Goal: Information Seeking & Learning: Learn about a topic

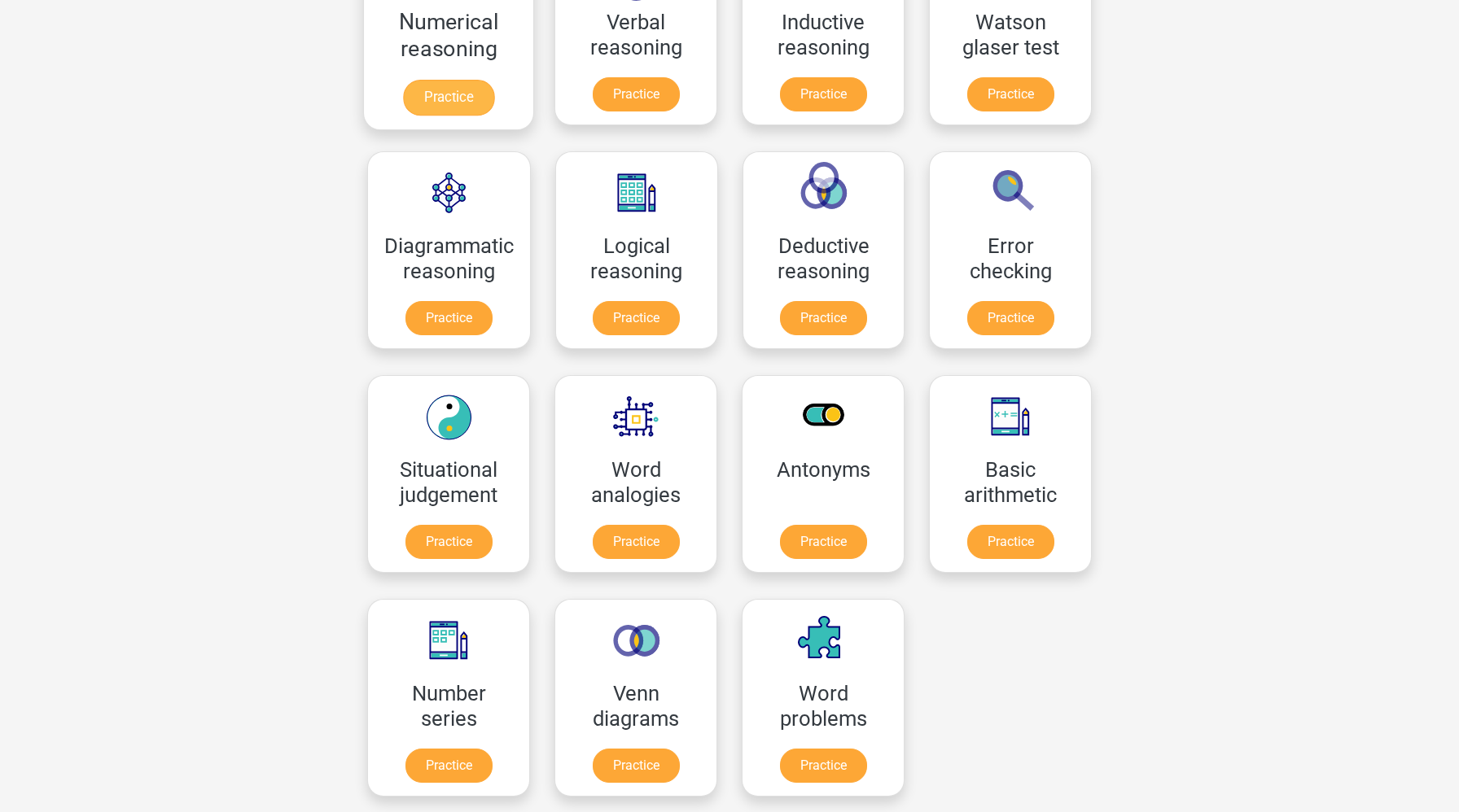
scroll to position [345, 0]
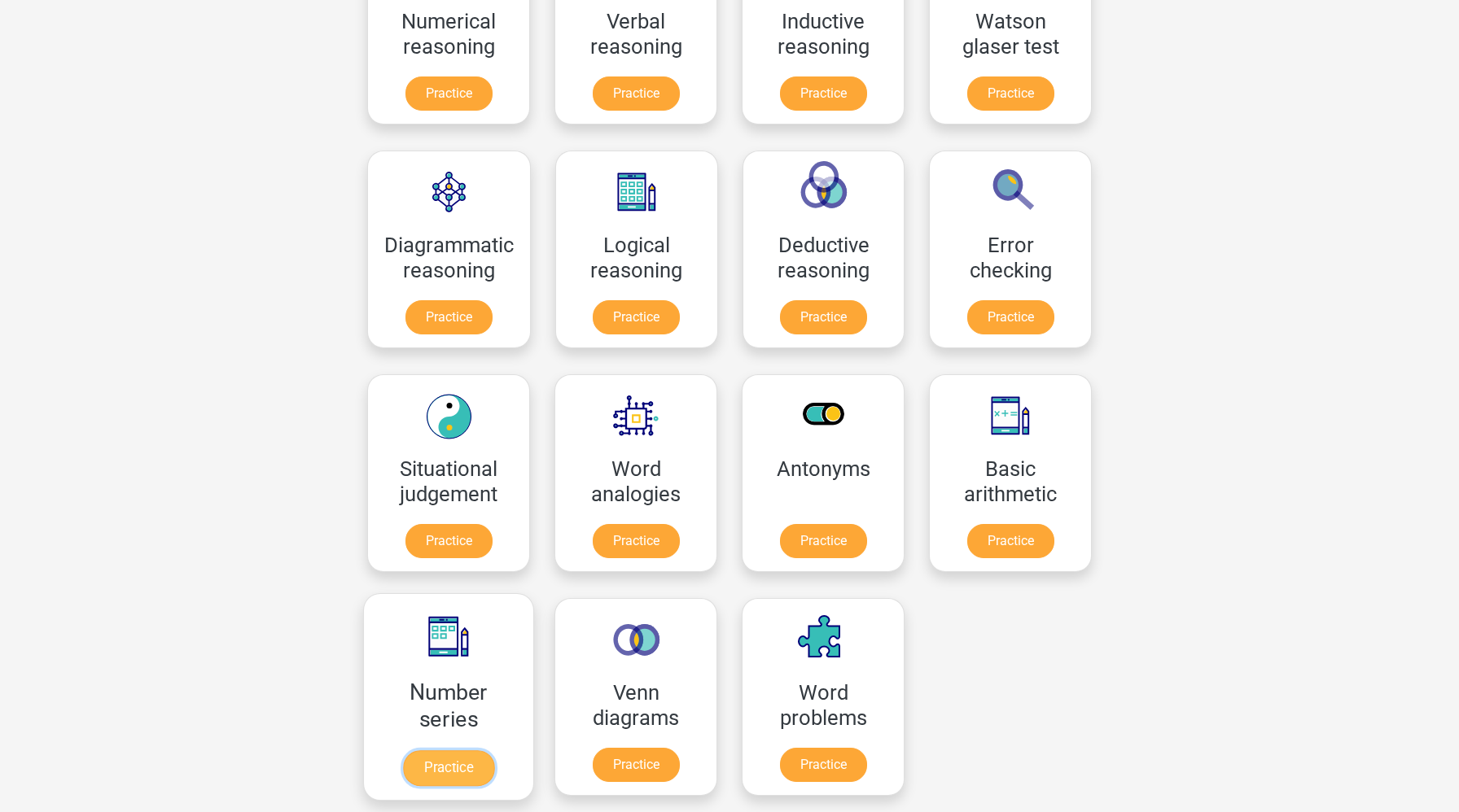
click at [480, 762] on link "Practice" at bounding box center [449, 768] width 92 height 36
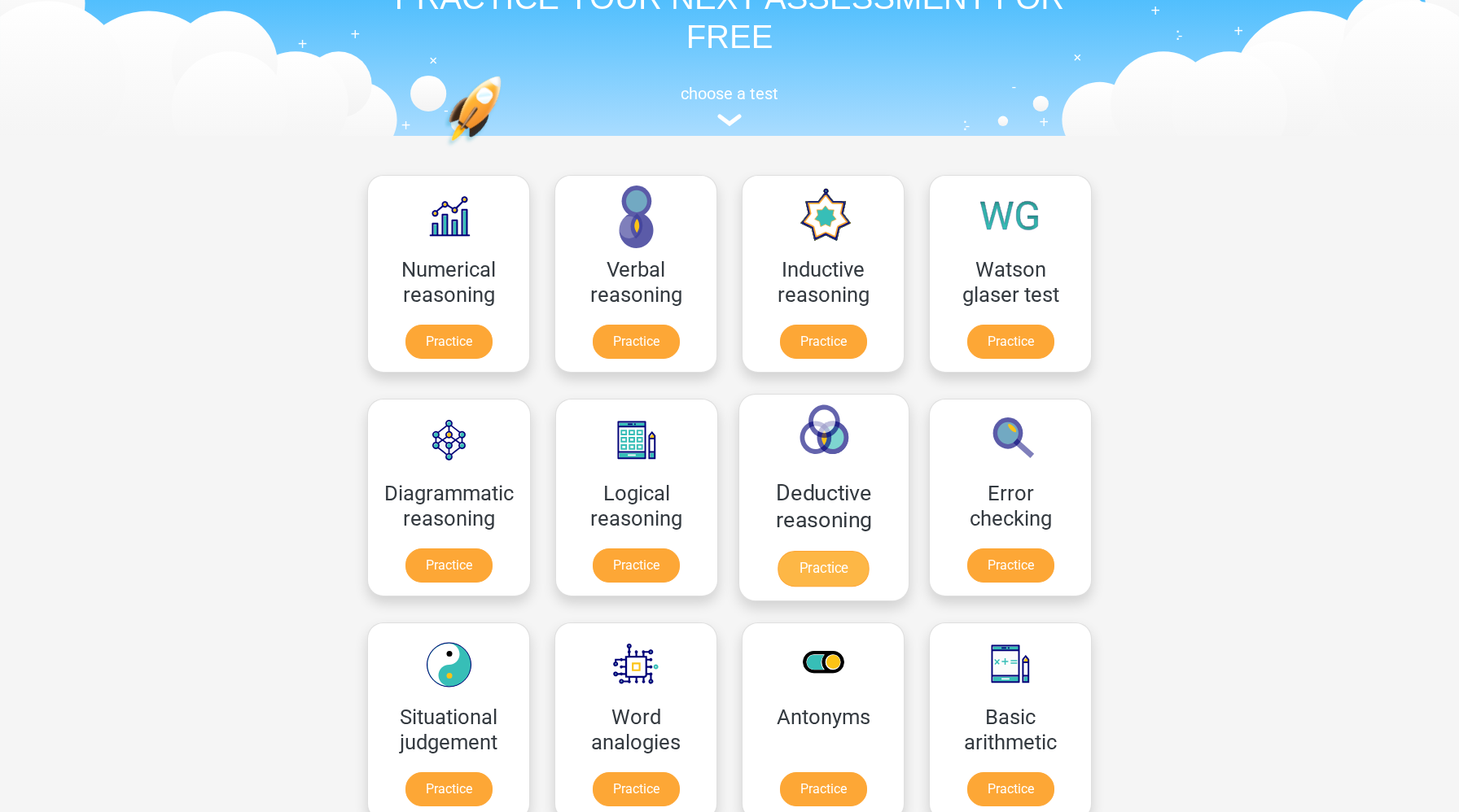
scroll to position [84, 0]
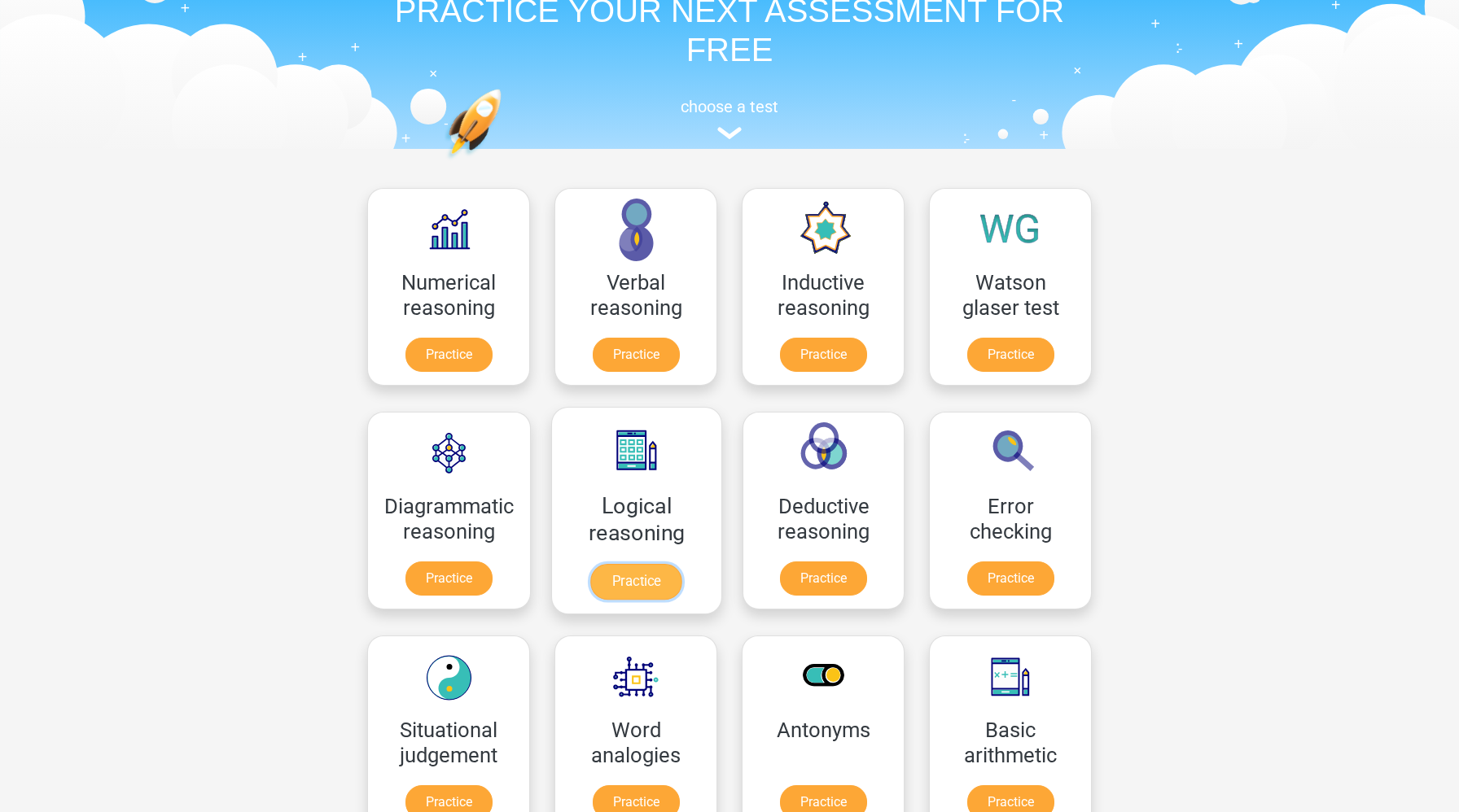
click at [639, 582] on link "Practice" at bounding box center [637, 582] width 92 height 36
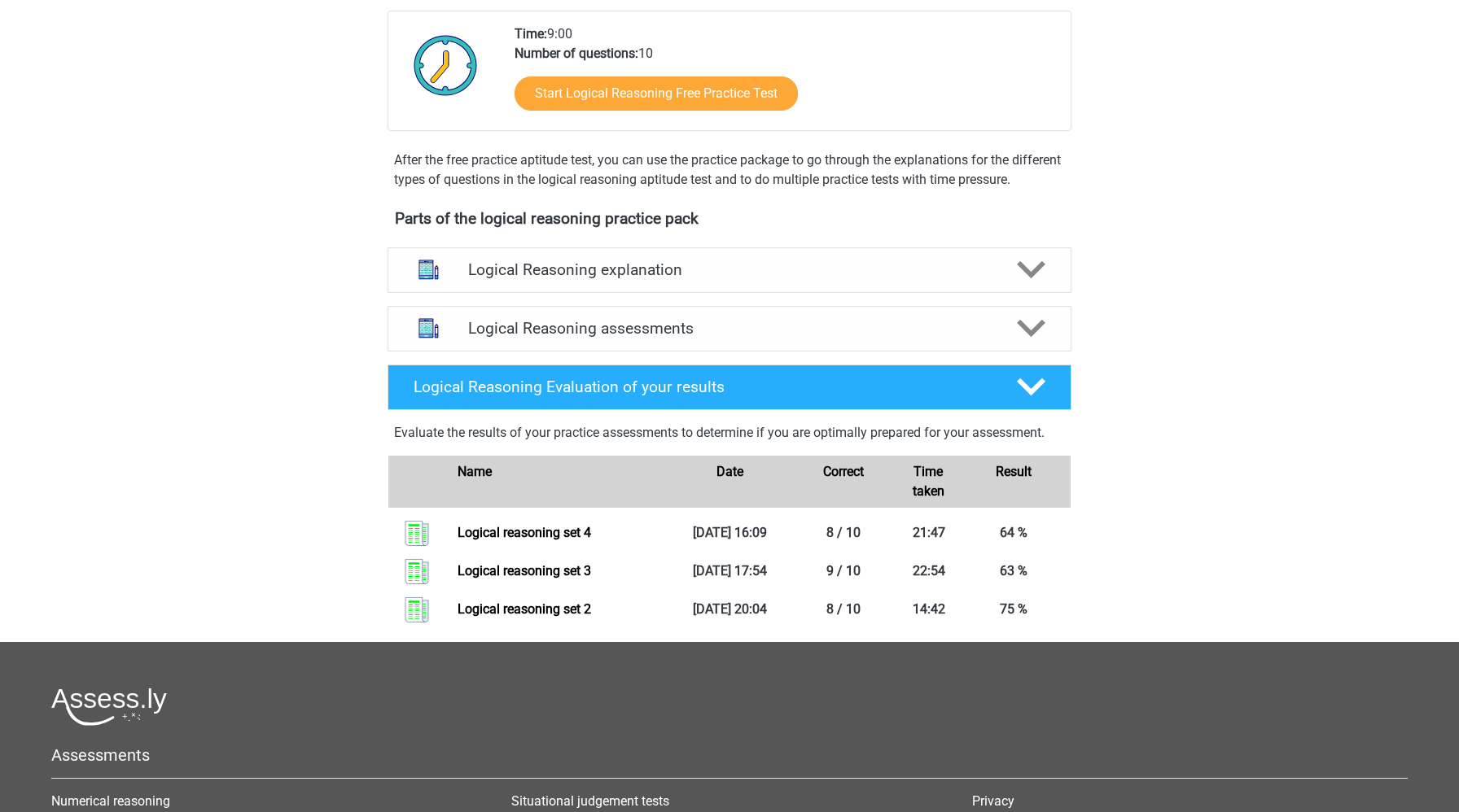
scroll to position [364, 0]
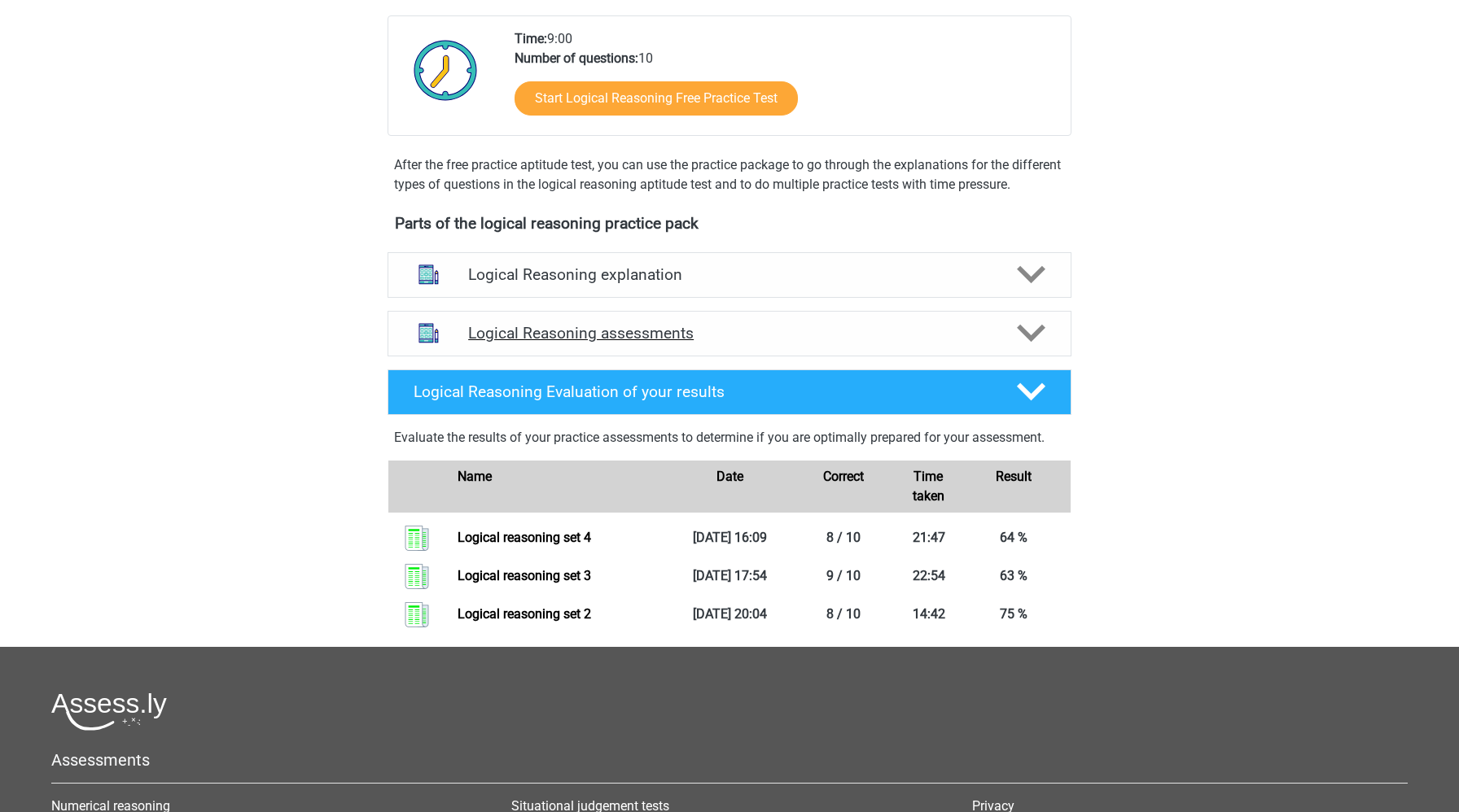
click at [779, 342] on h4 "Logical Reasoning assessments" at bounding box center [730, 332] width 523 height 19
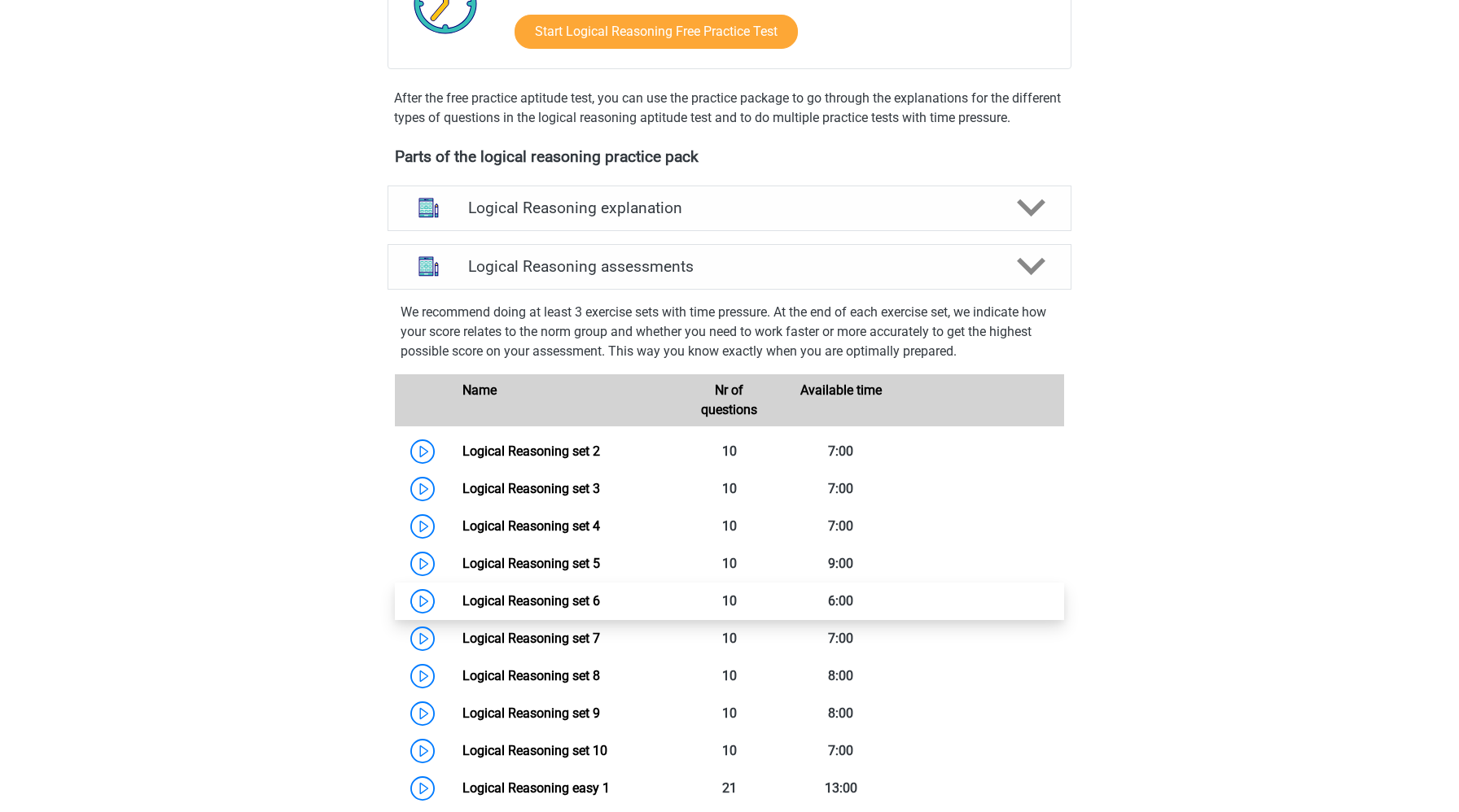
scroll to position [477, 0]
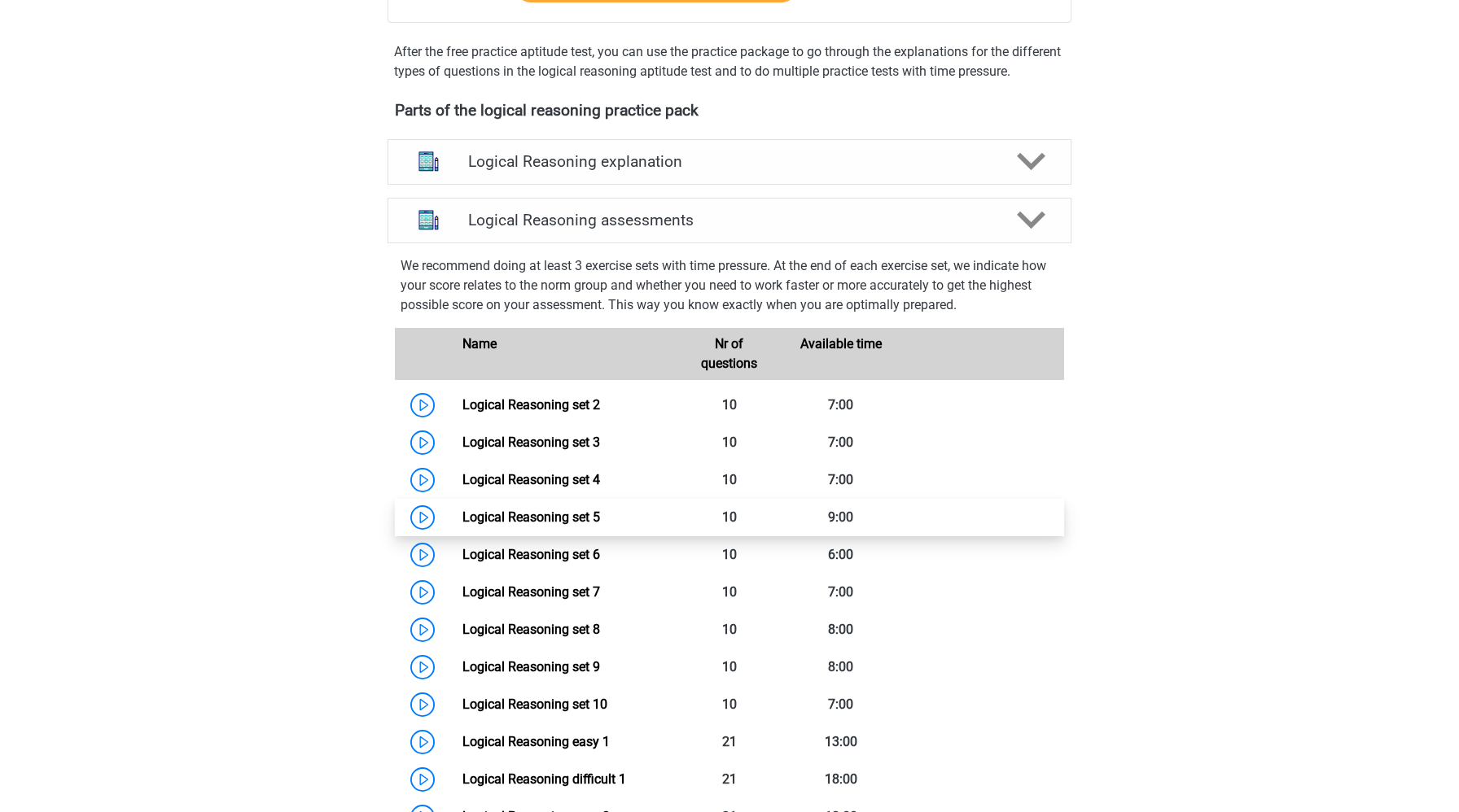
click at [463, 525] on link "Logical Reasoning set 5" at bounding box center [531, 517] width 137 height 16
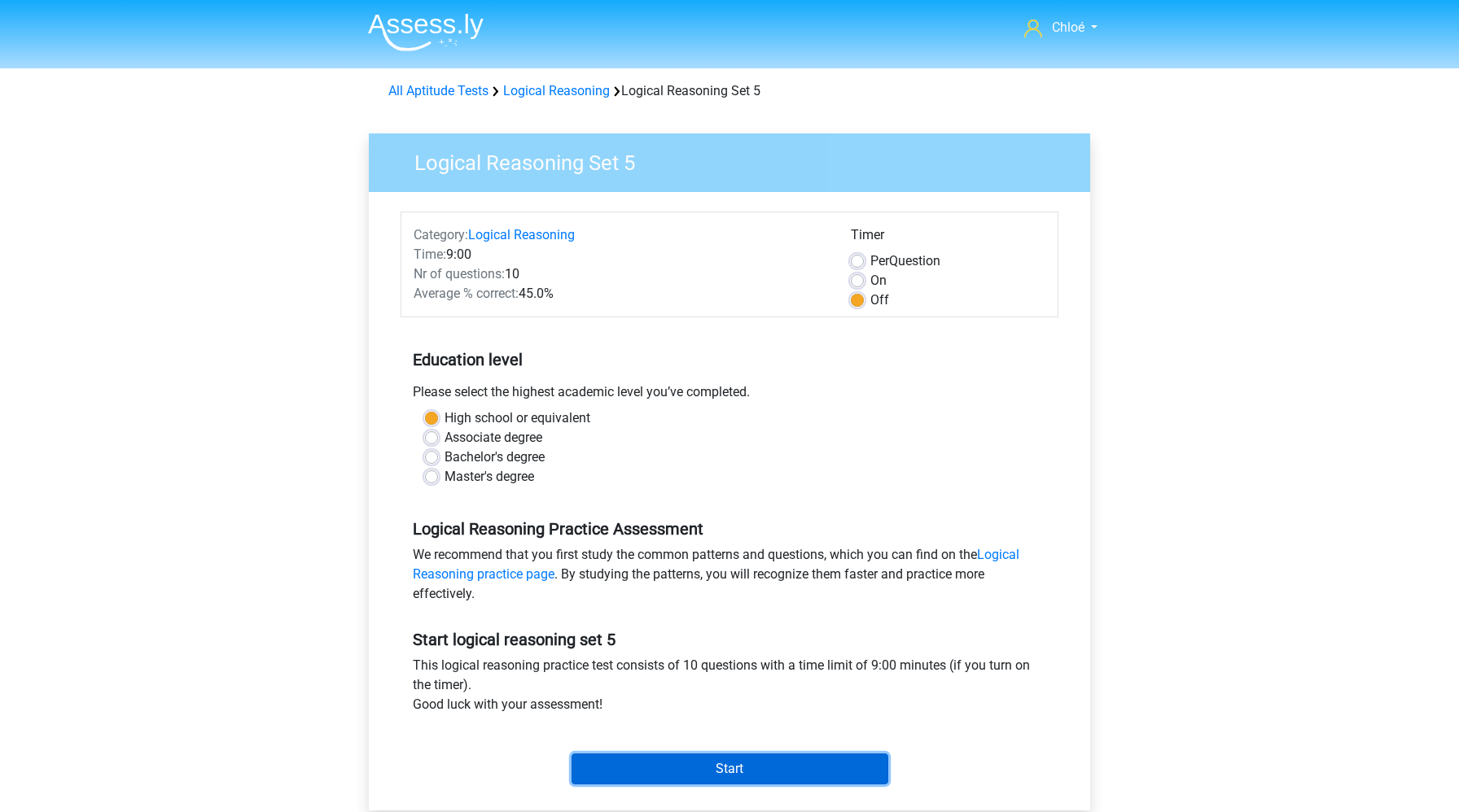
click at [639, 772] on input "Start" at bounding box center [730, 769] width 317 height 31
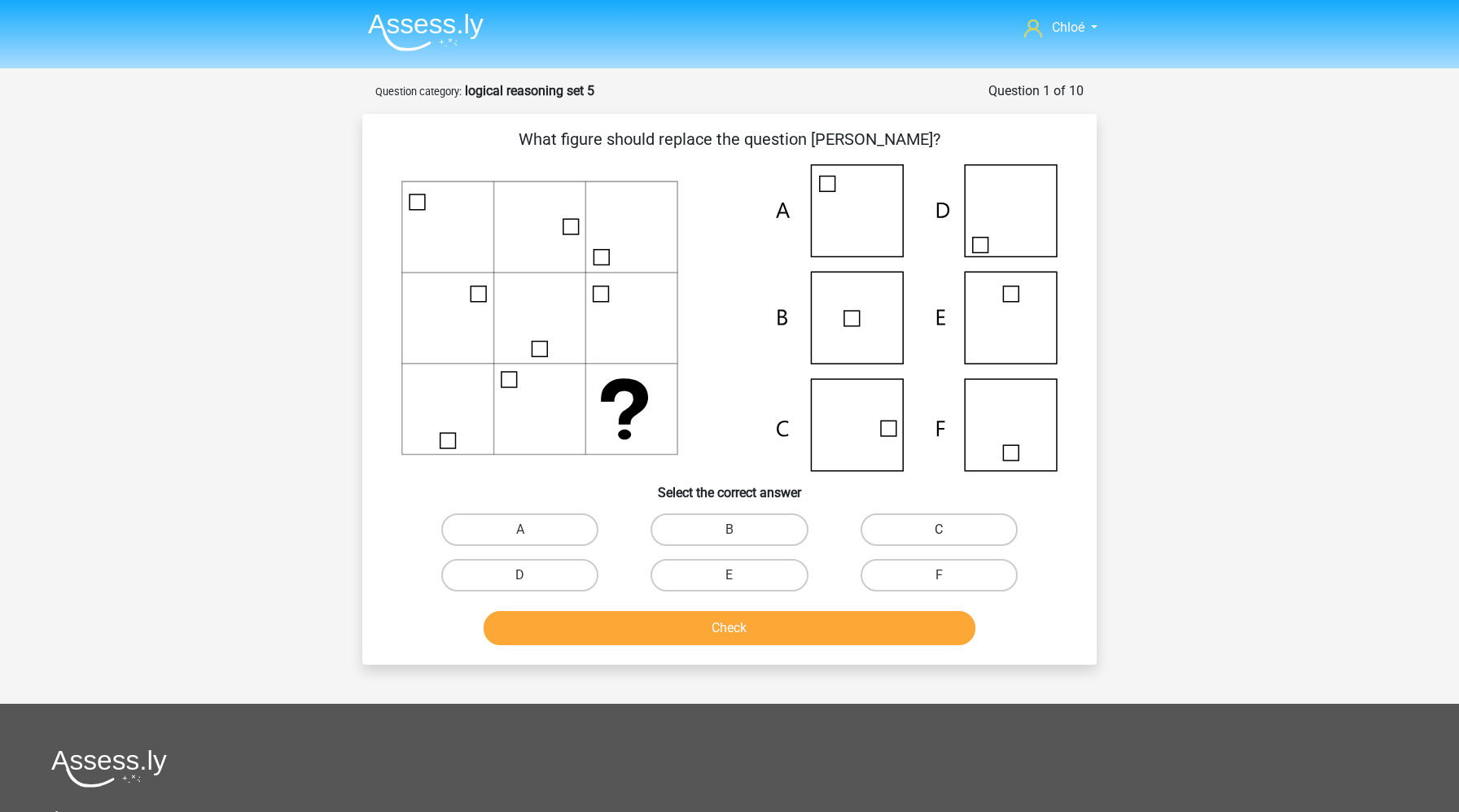
click at [956, 519] on label "C" at bounding box center [939, 530] width 157 height 33
click at [950, 530] on input "C" at bounding box center [944, 535] width 11 height 11
radio input "true"
click at [839, 625] on button "Check" at bounding box center [730, 628] width 493 height 34
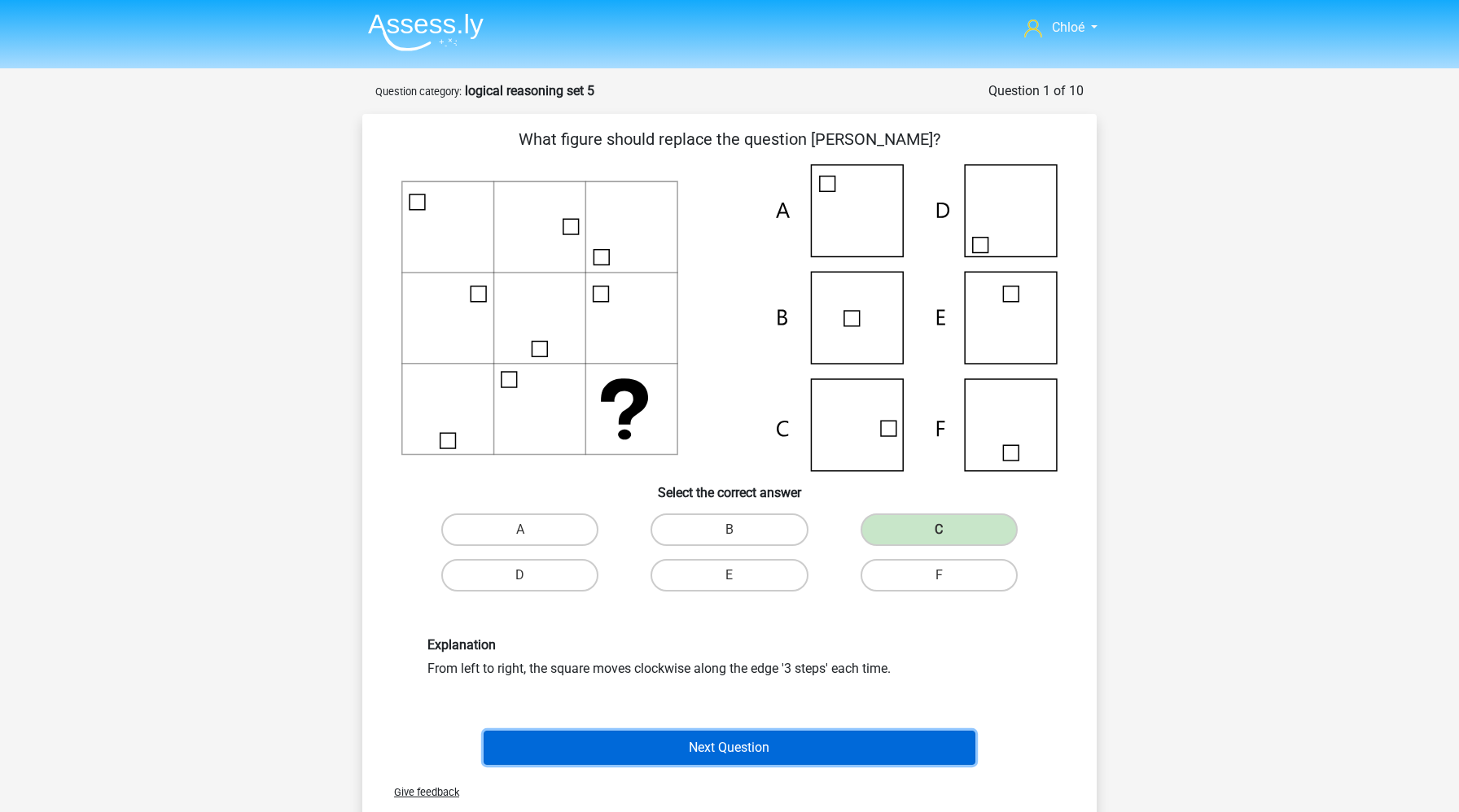
click at [805, 747] on button "Next Question" at bounding box center [730, 748] width 493 height 34
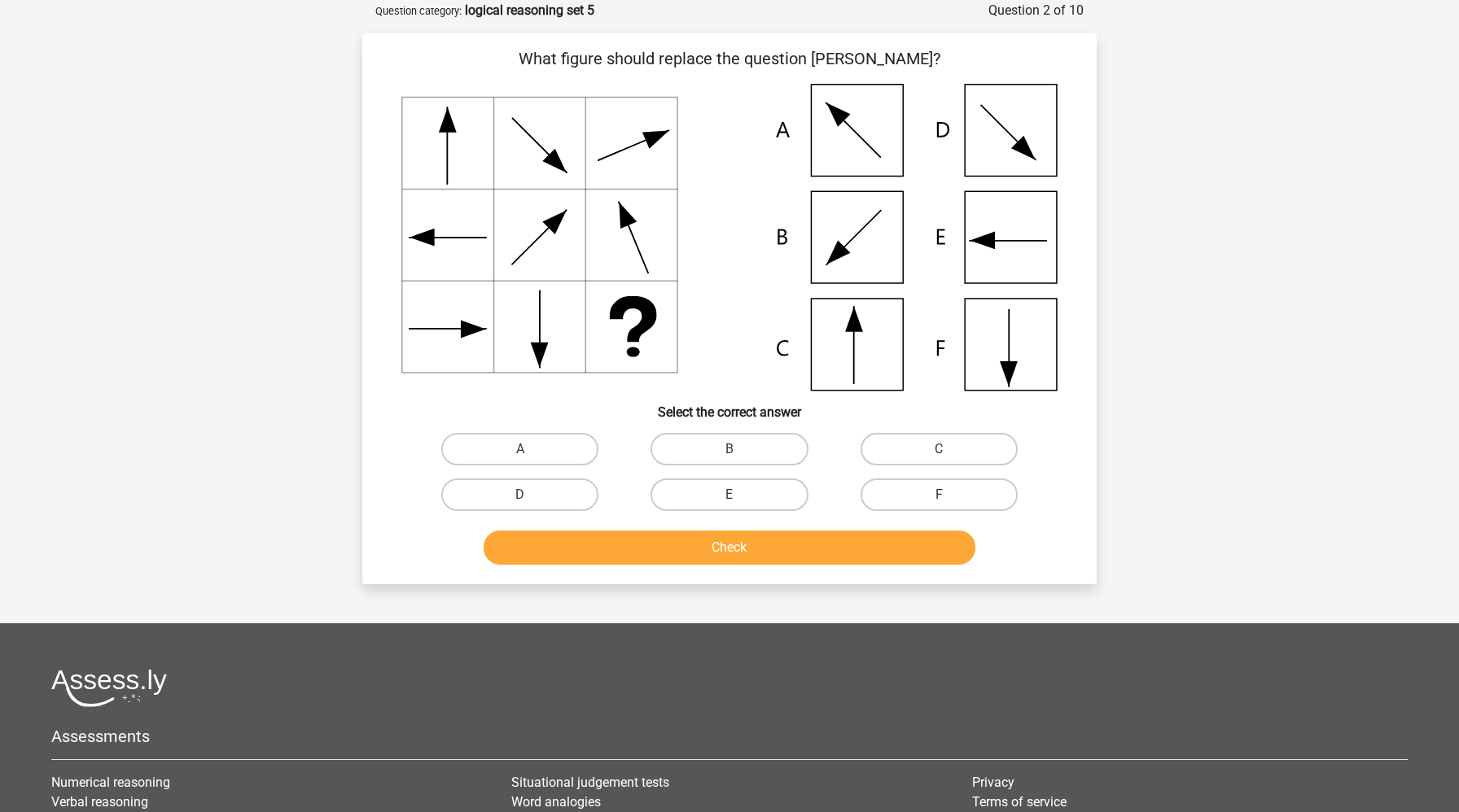
scroll to position [82, 0]
click at [521, 499] on input "D" at bounding box center [526, 499] width 11 height 11
radio input "true"
click at [525, 544] on button "Check" at bounding box center [730, 547] width 493 height 34
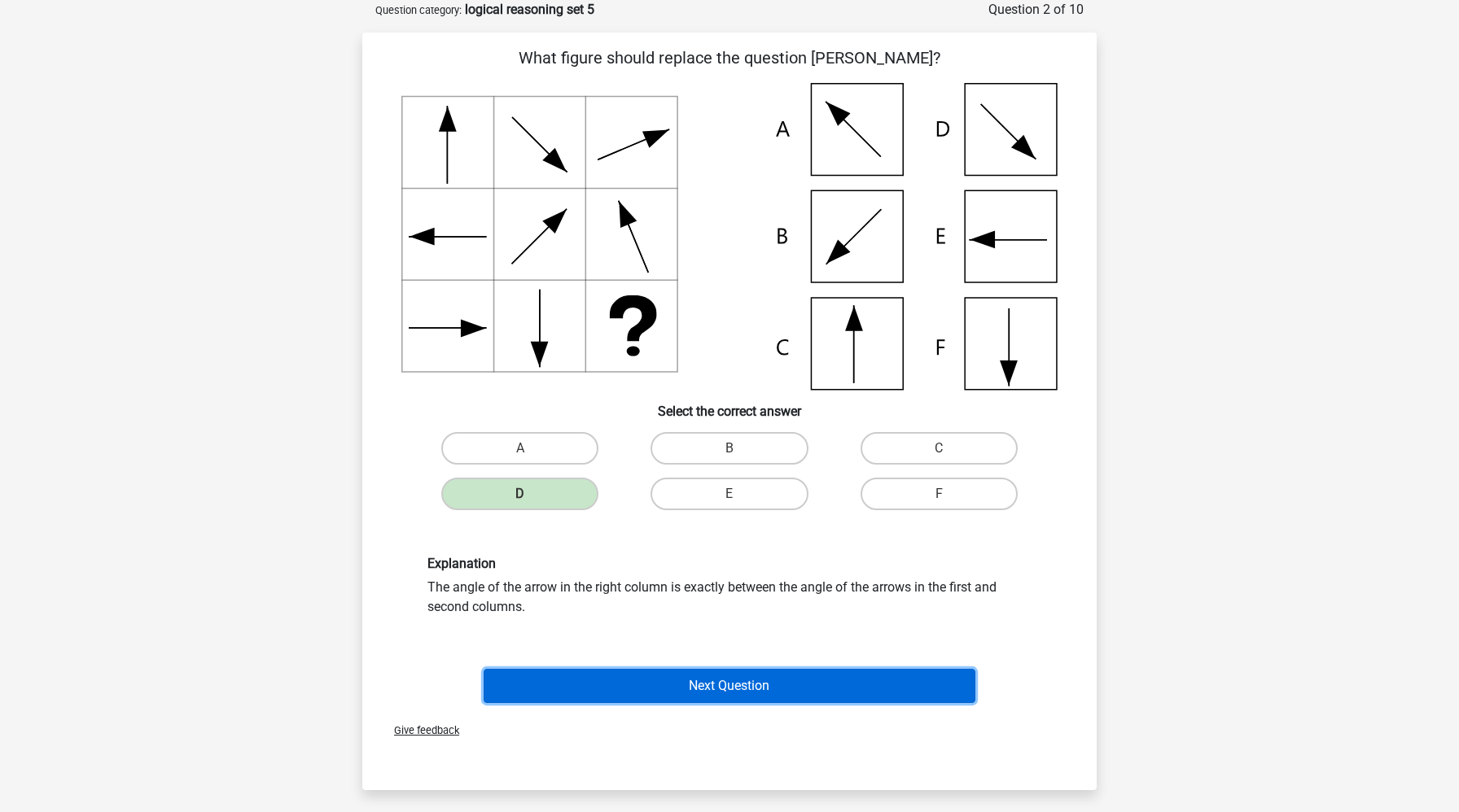
click at [547, 683] on button "Next Question" at bounding box center [730, 686] width 493 height 34
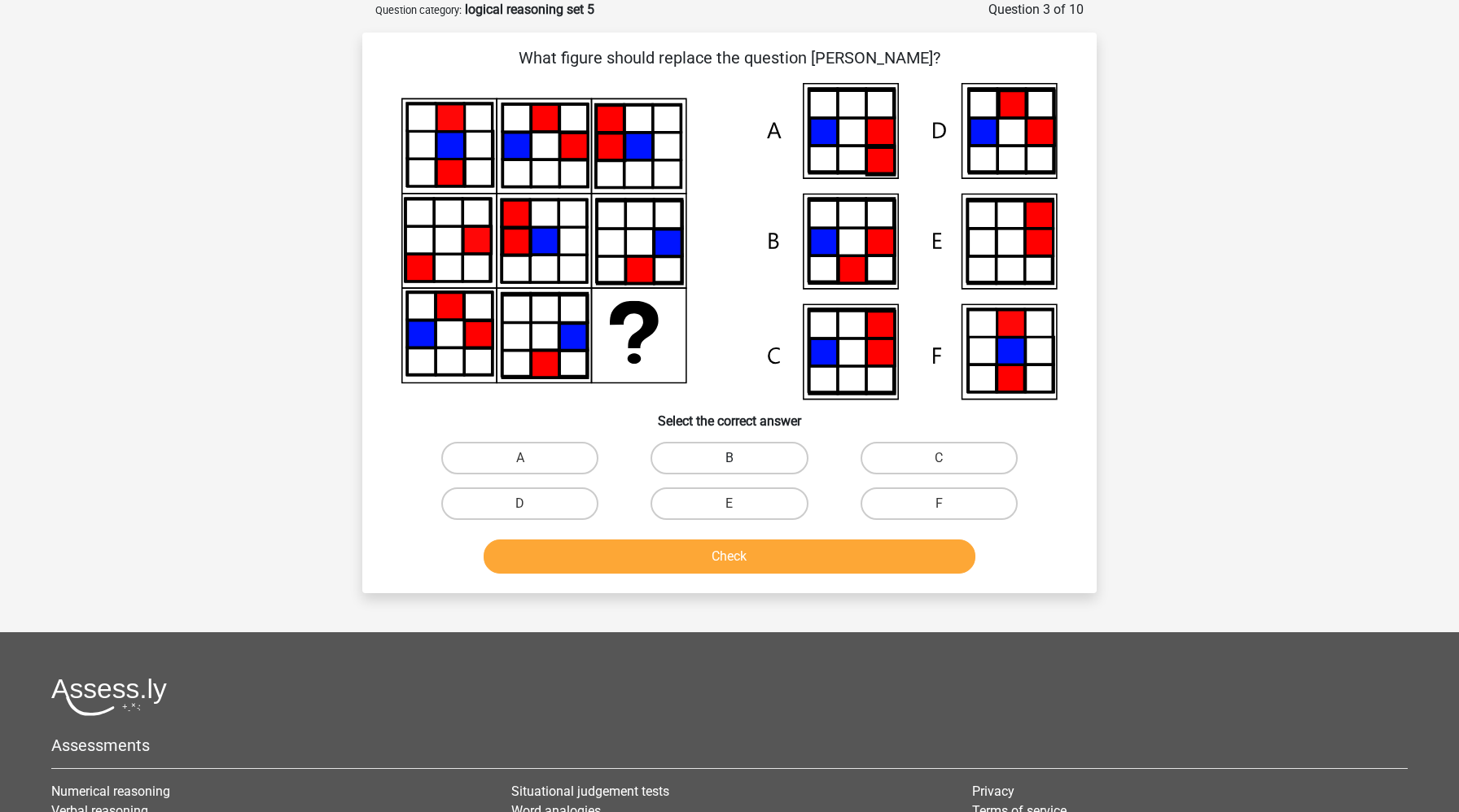
click at [745, 448] on label "B" at bounding box center [729, 458] width 157 height 33
click at [741, 458] on input "B" at bounding box center [735, 463] width 11 height 11
radio input "true"
click at [732, 571] on button "Check" at bounding box center [730, 556] width 493 height 34
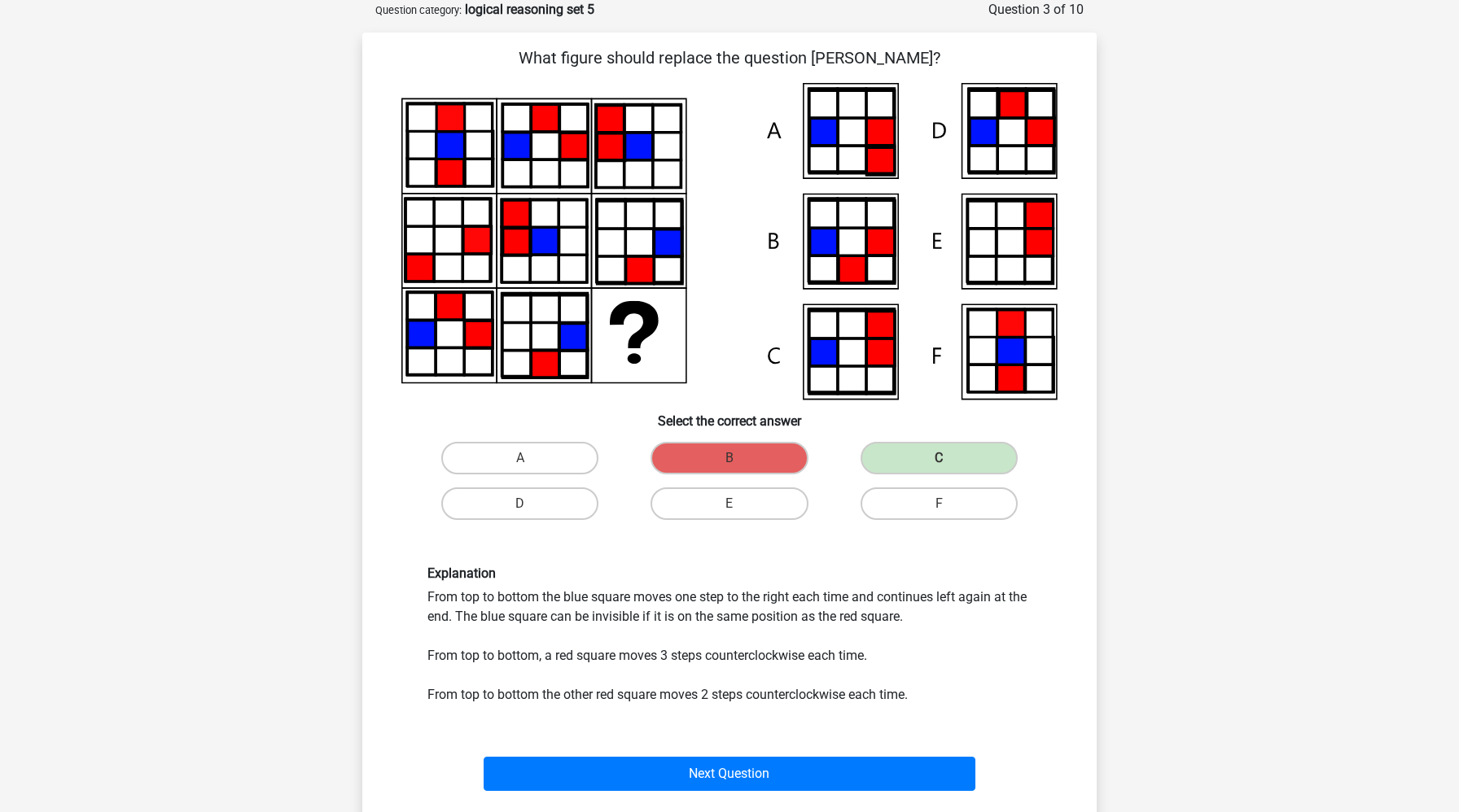
click at [616, 791] on div "Next Question" at bounding box center [729, 777] width 629 height 41
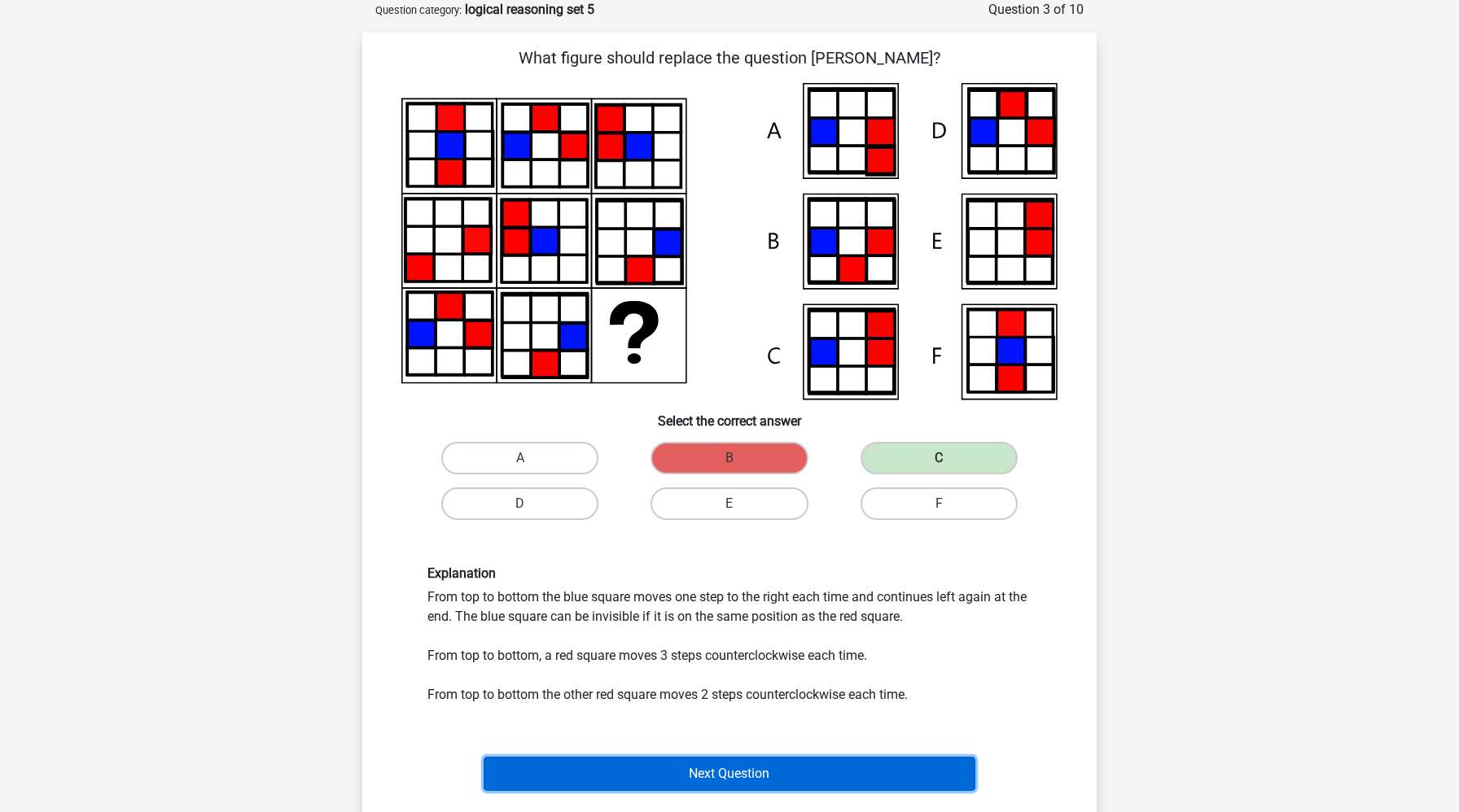
click at [626, 776] on button "Next Question" at bounding box center [730, 774] width 493 height 34
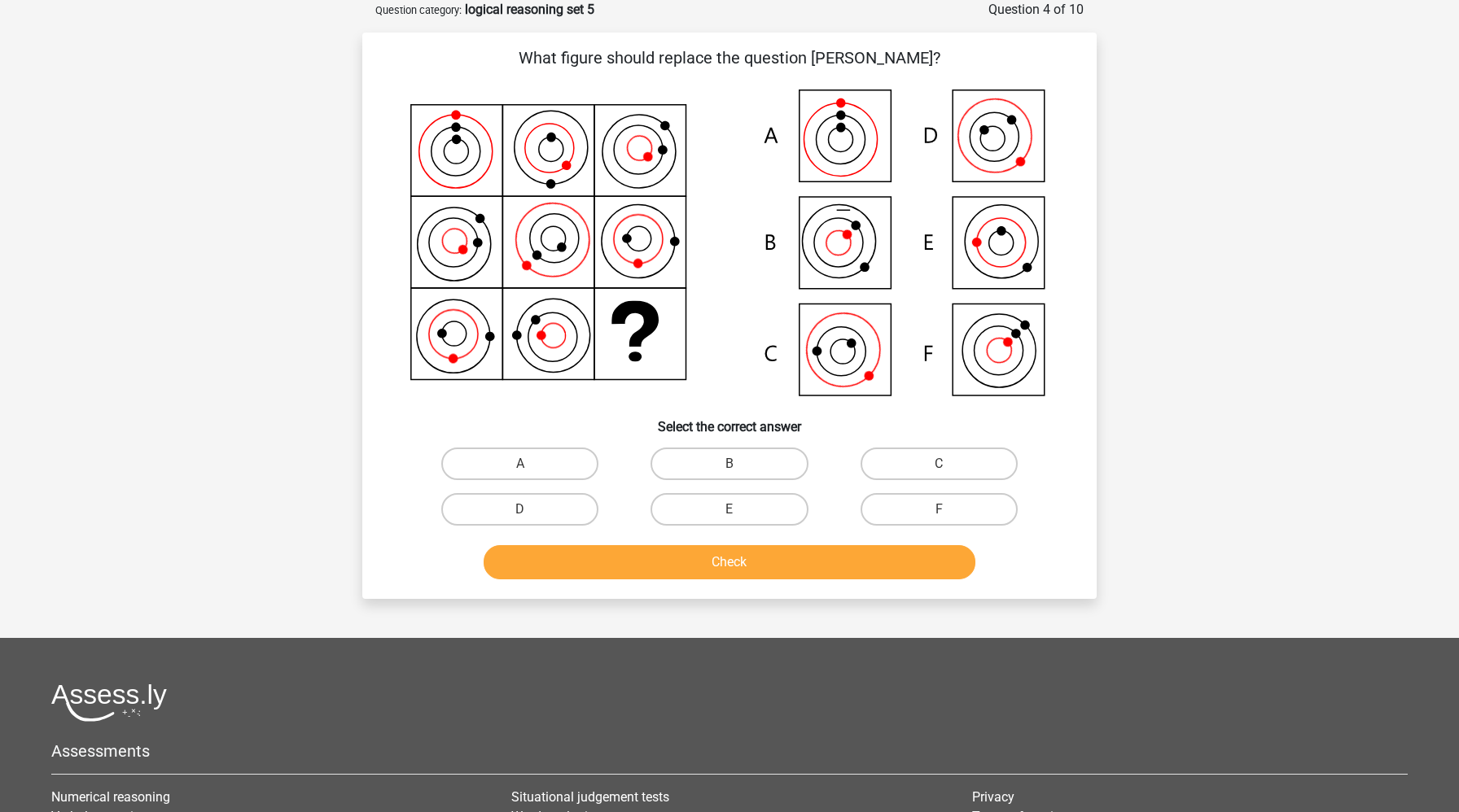
click at [939, 465] on input "C" at bounding box center [944, 469] width 11 height 11
radio input "true"
click at [846, 569] on button "Check" at bounding box center [730, 562] width 493 height 34
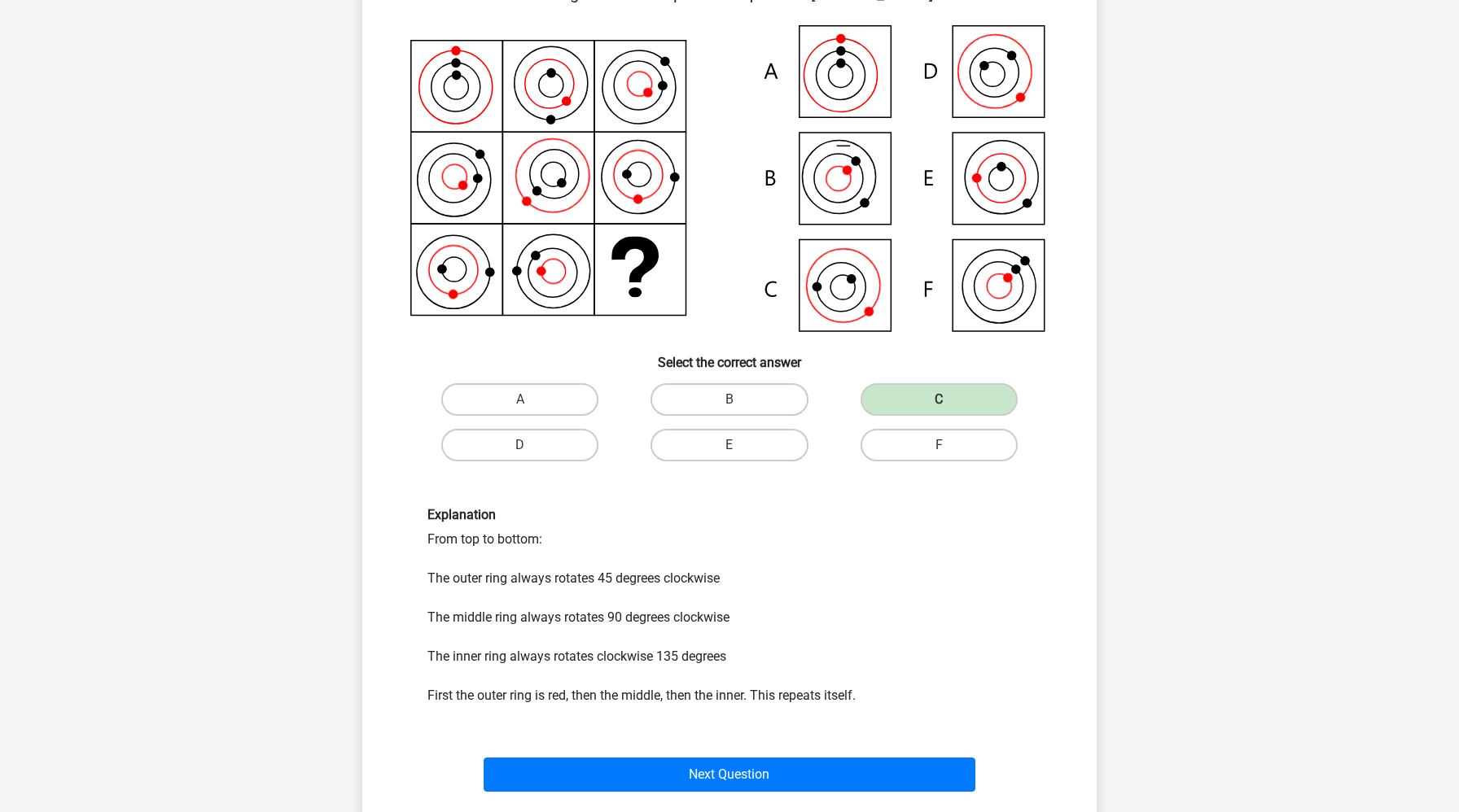
scroll to position [176, 0]
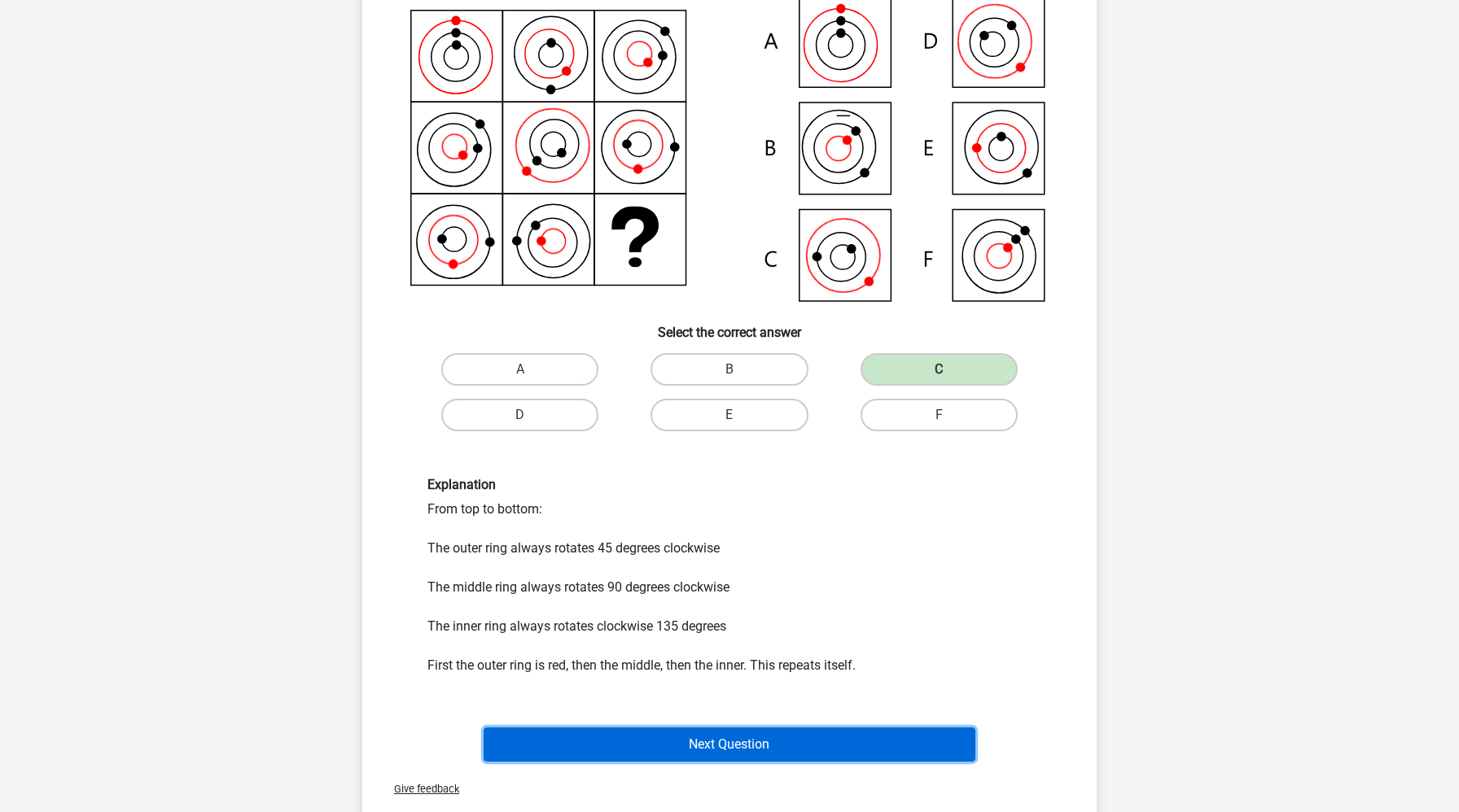
click at [822, 756] on button "Next Question" at bounding box center [730, 745] width 493 height 34
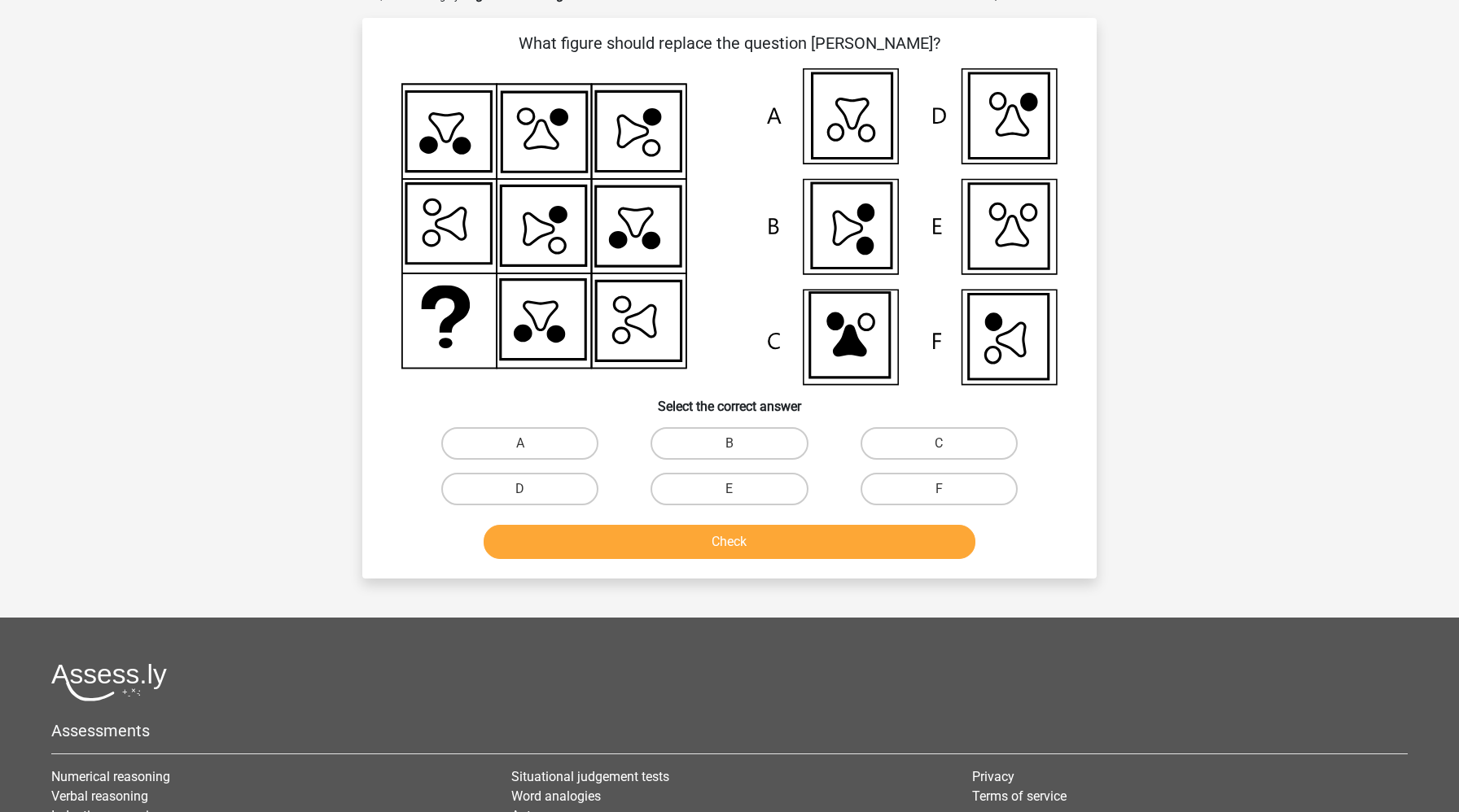
scroll to position [82, 0]
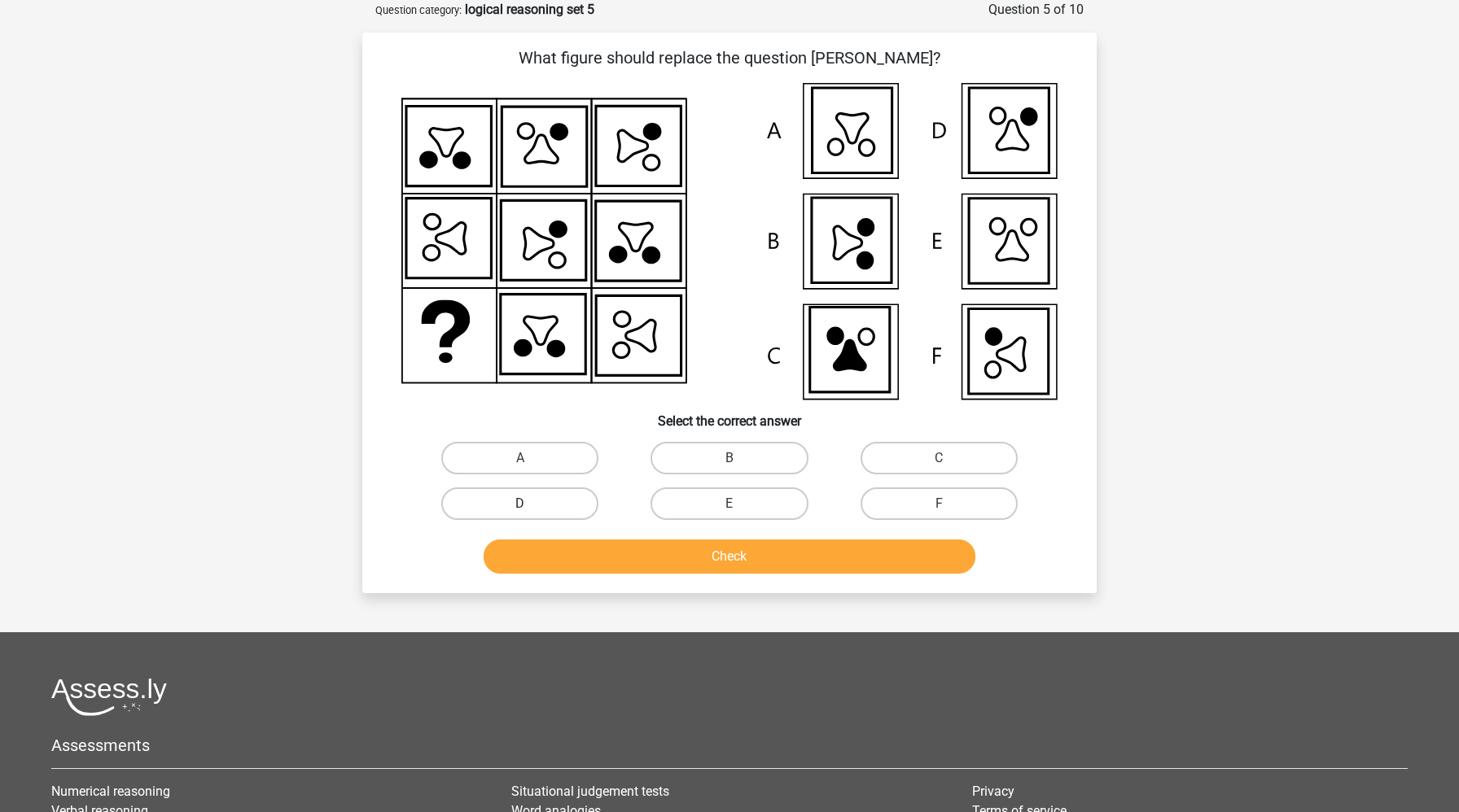
click at [566, 499] on label "D" at bounding box center [520, 504] width 157 height 33
click at [531, 504] on input "D" at bounding box center [526, 509] width 11 height 11
radio input "true"
click at [580, 558] on button "Check" at bounding box center [730, 556] width 493 height 34
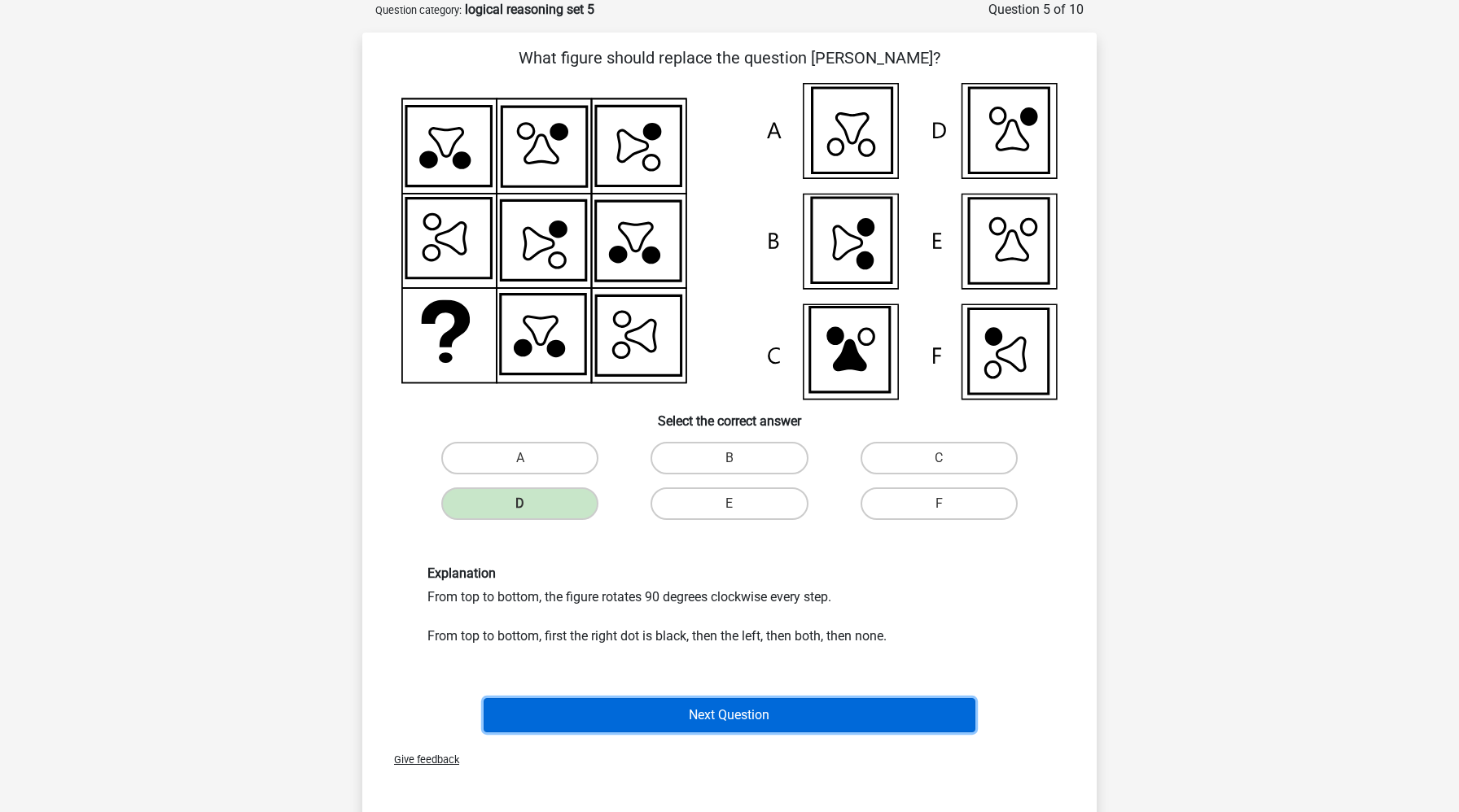
click at [625, 712] on button "Next Question" at bounding box center [730, 716] width 493 height 34
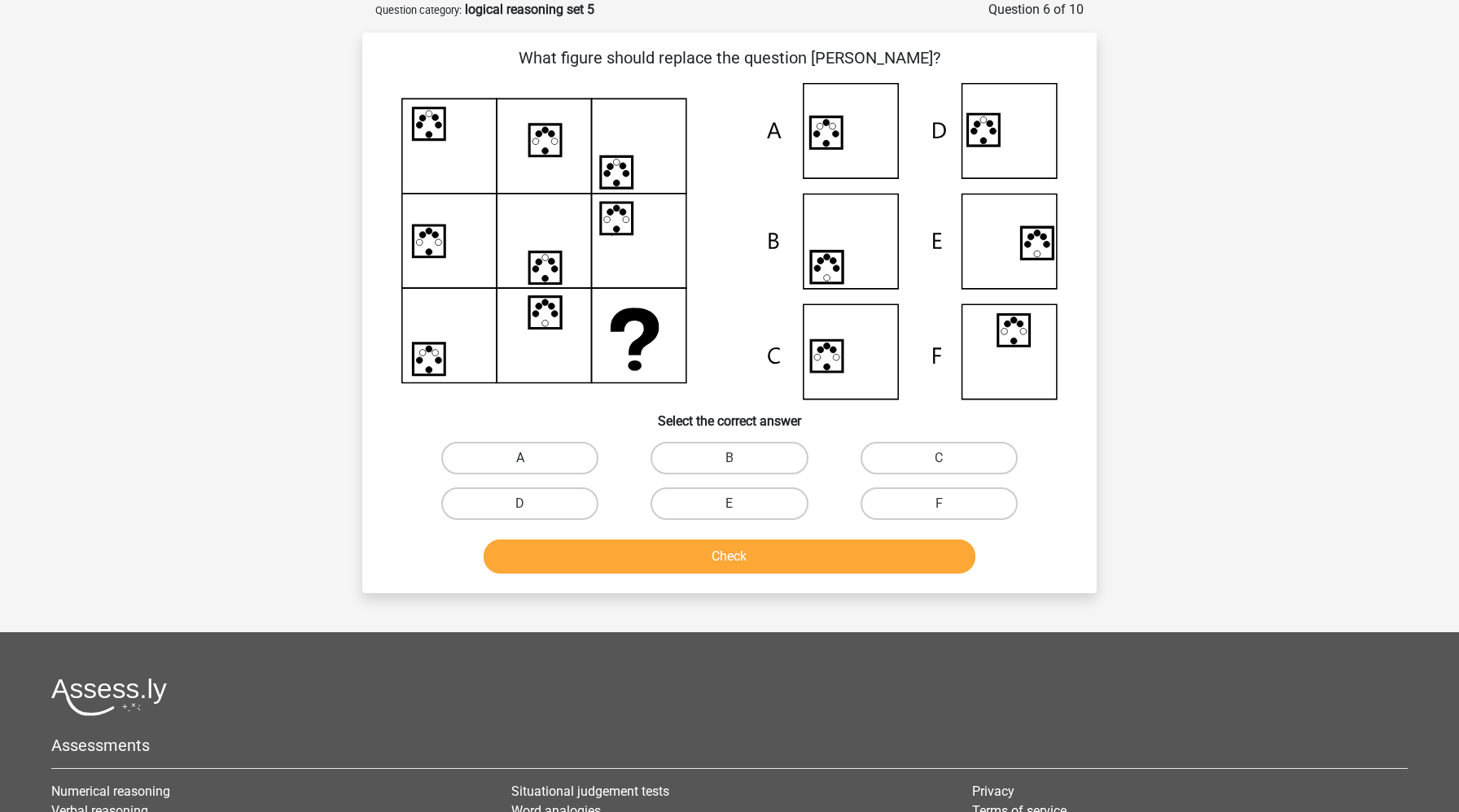
click at [539, 465] on label "A" at bounding box center [520, 458] width 157 height 33
click at [531, 465] on input "A" at bounding box center [526, 463] width 11 height 11
radio input "true"
click at [561, 567] on button "Check" at bounding box center [730, 556] width 493 height 34
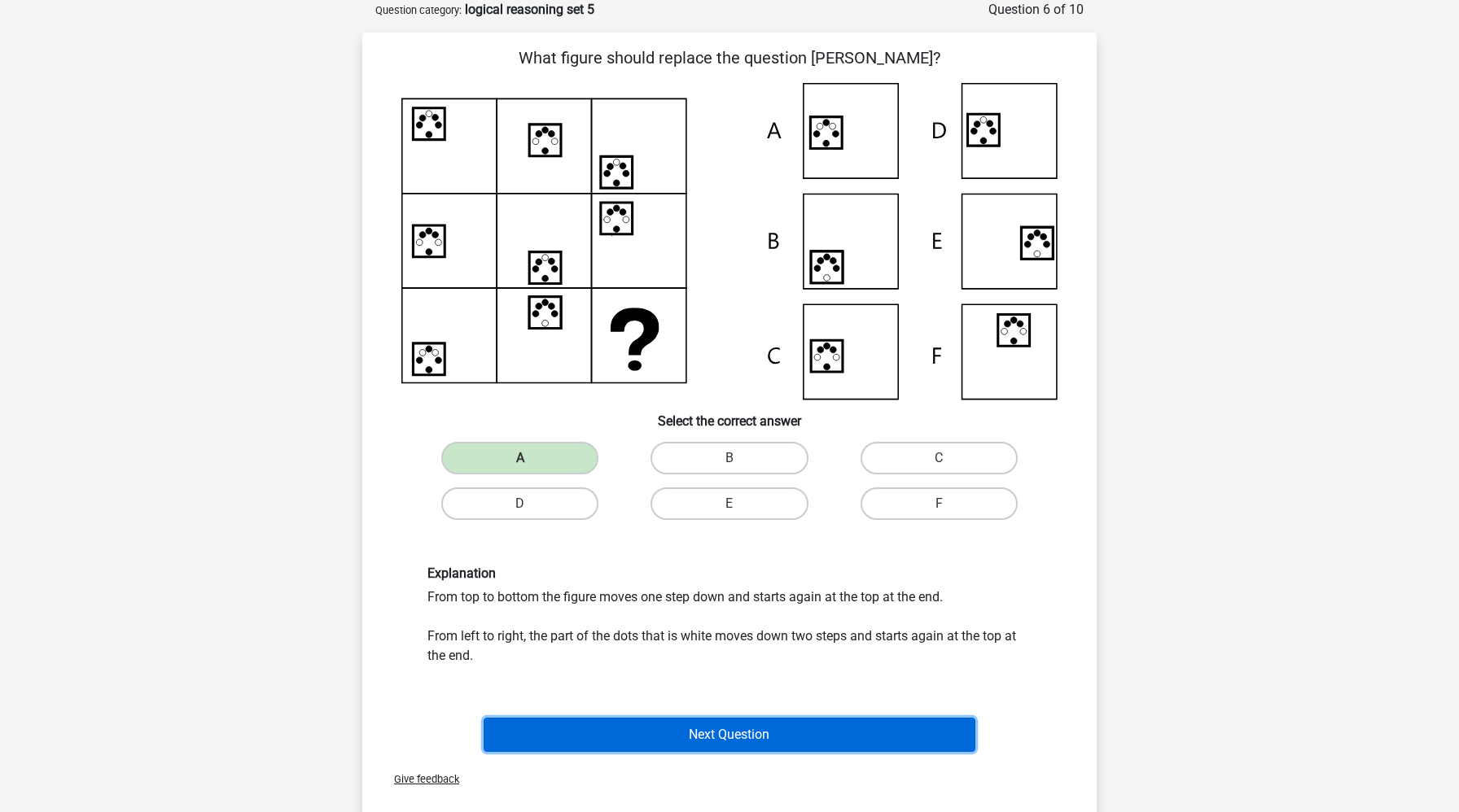
click at [605, 735] on button "Next Question" at bounding box center [730, 735] width 493 height 34
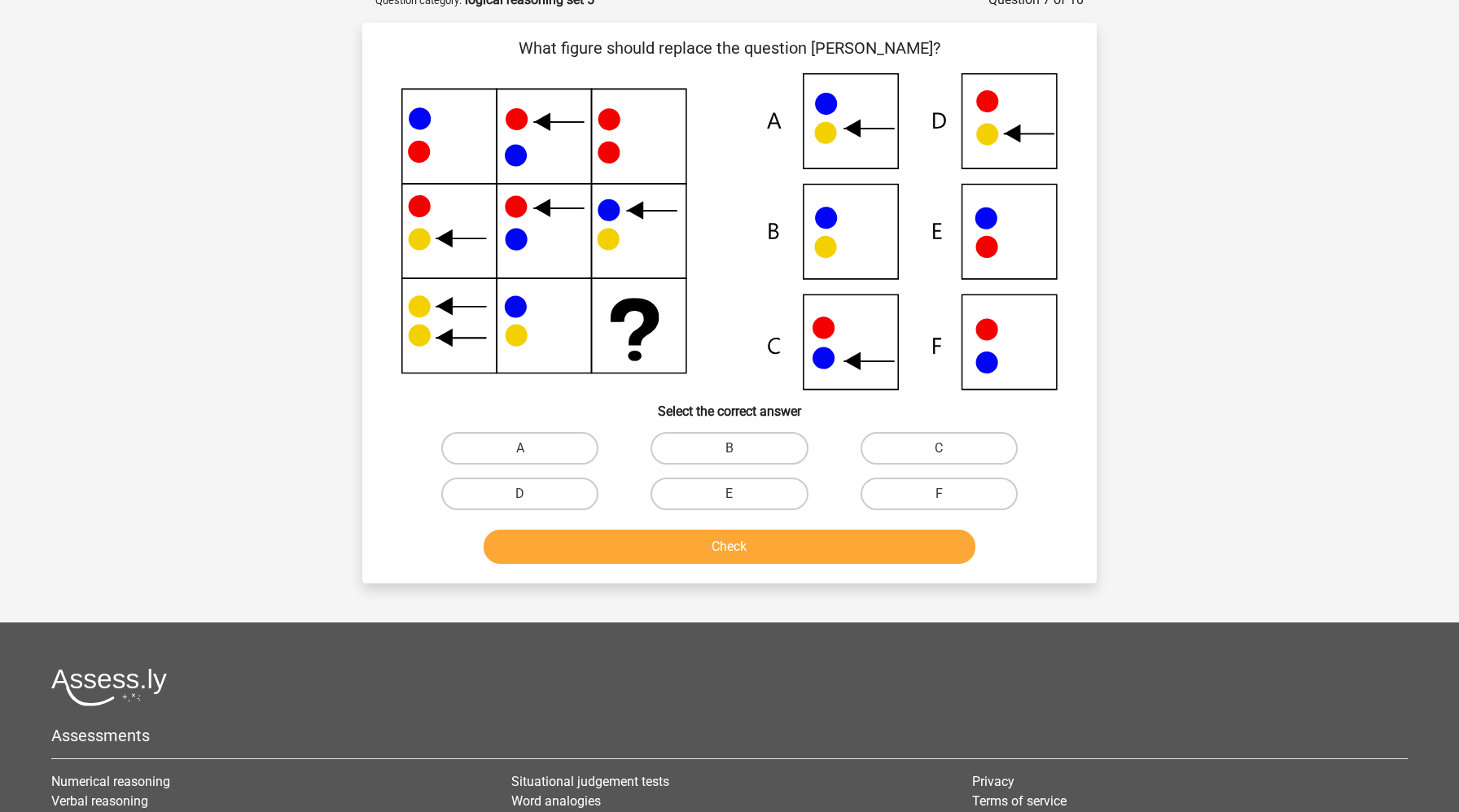
scroll to position [91, 0]
click at [927, 443] on label "C" at bounding box center [939, 449] width 157 height 33
click at [939, 449] on input "C" at bounding box center [944, 454] width 11 height 11
radio input "true"
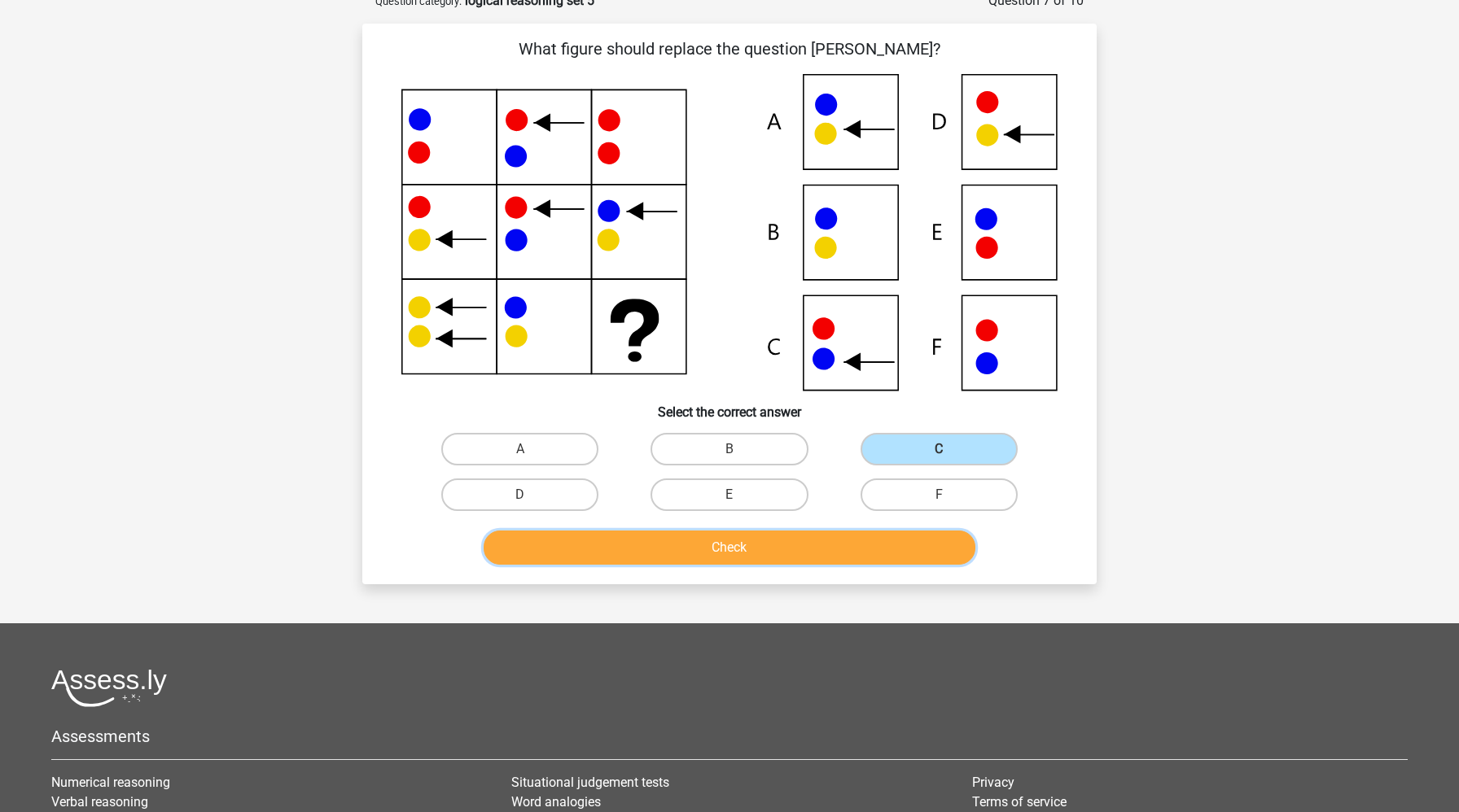
click at [872, 534] on button "Check" at bounding box center [730, 548] width 493 height 34
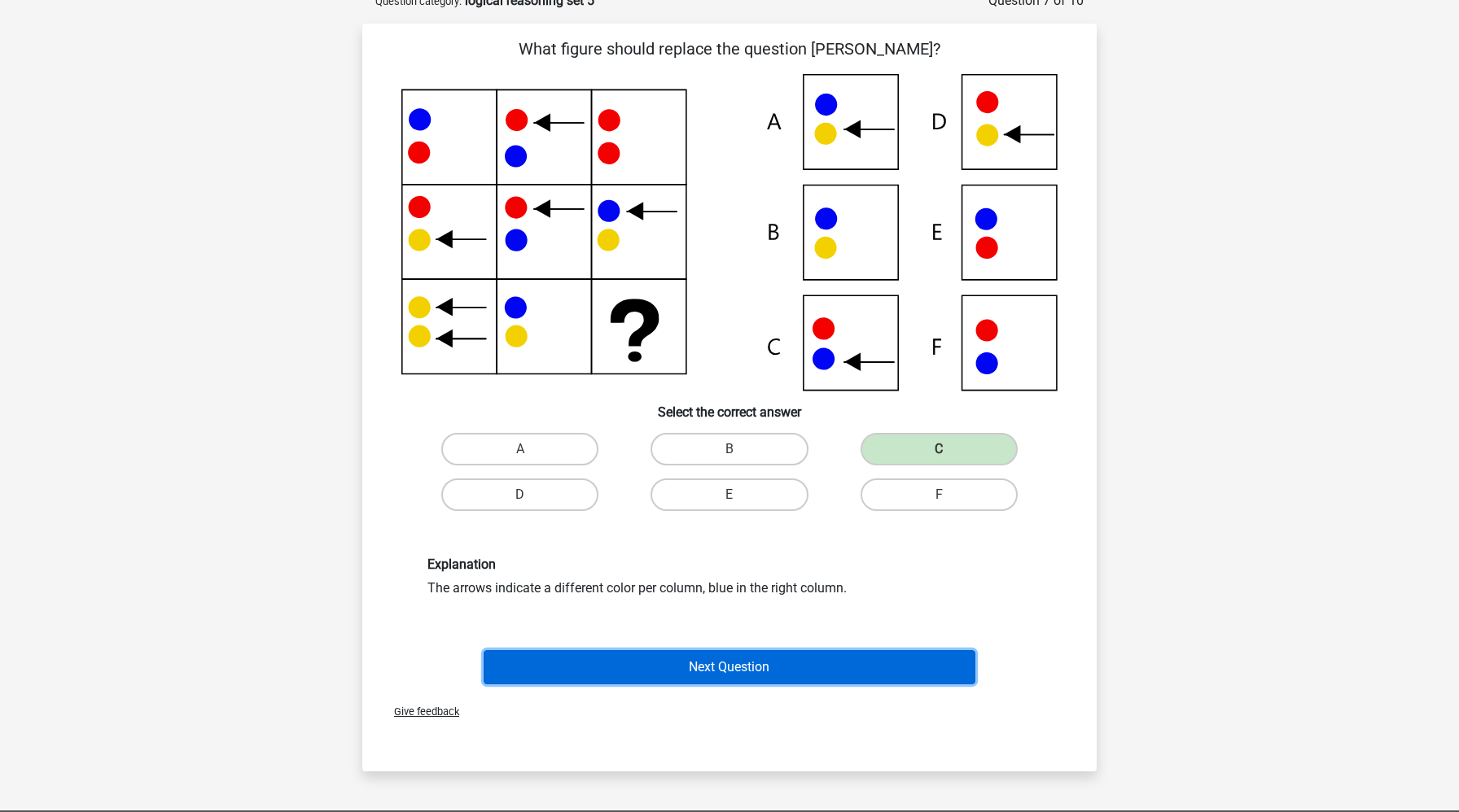
click at [610, 654] on button "Next Question" at bounding box center [730, 667] width 493 height 34
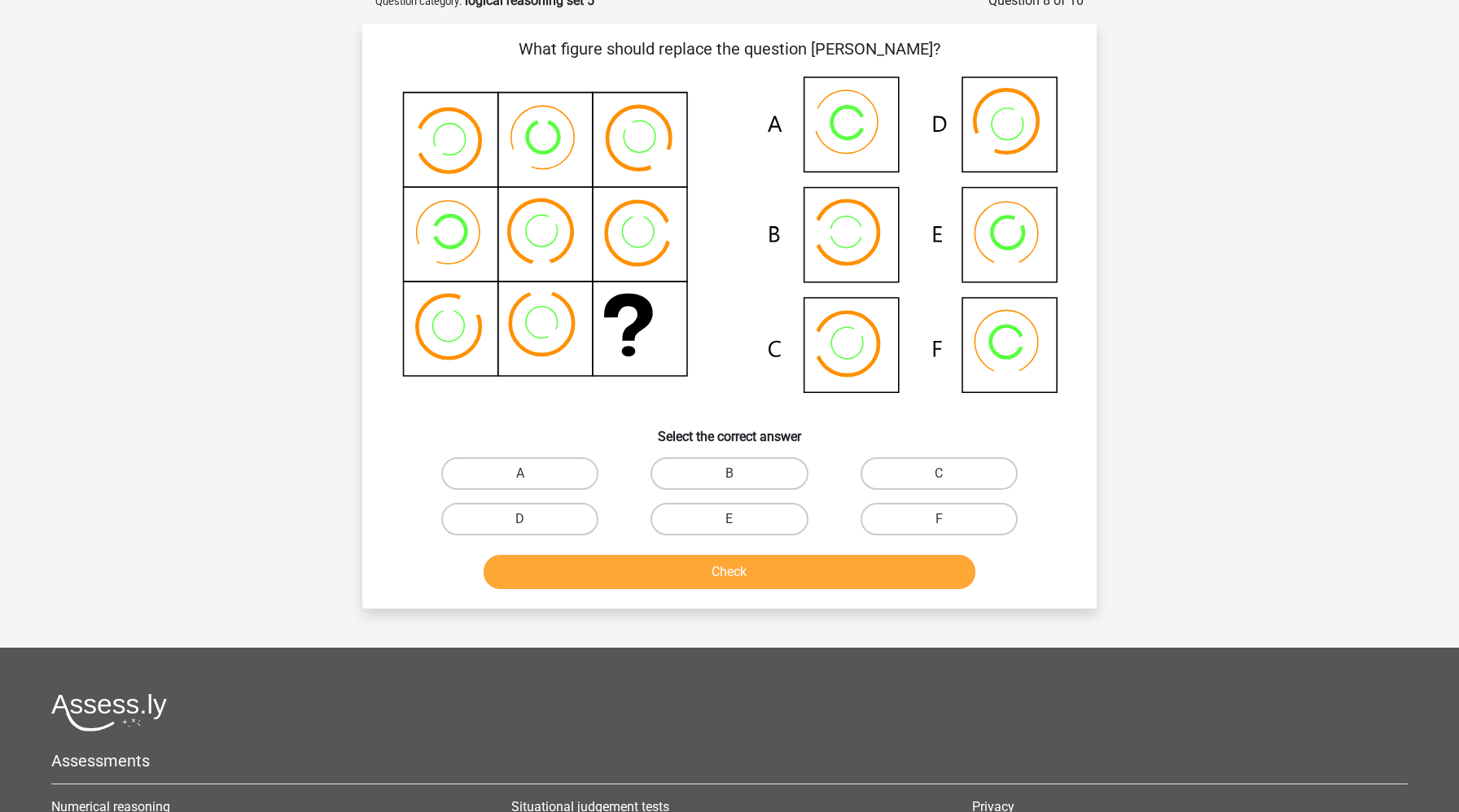
scroll to position [82, 0]
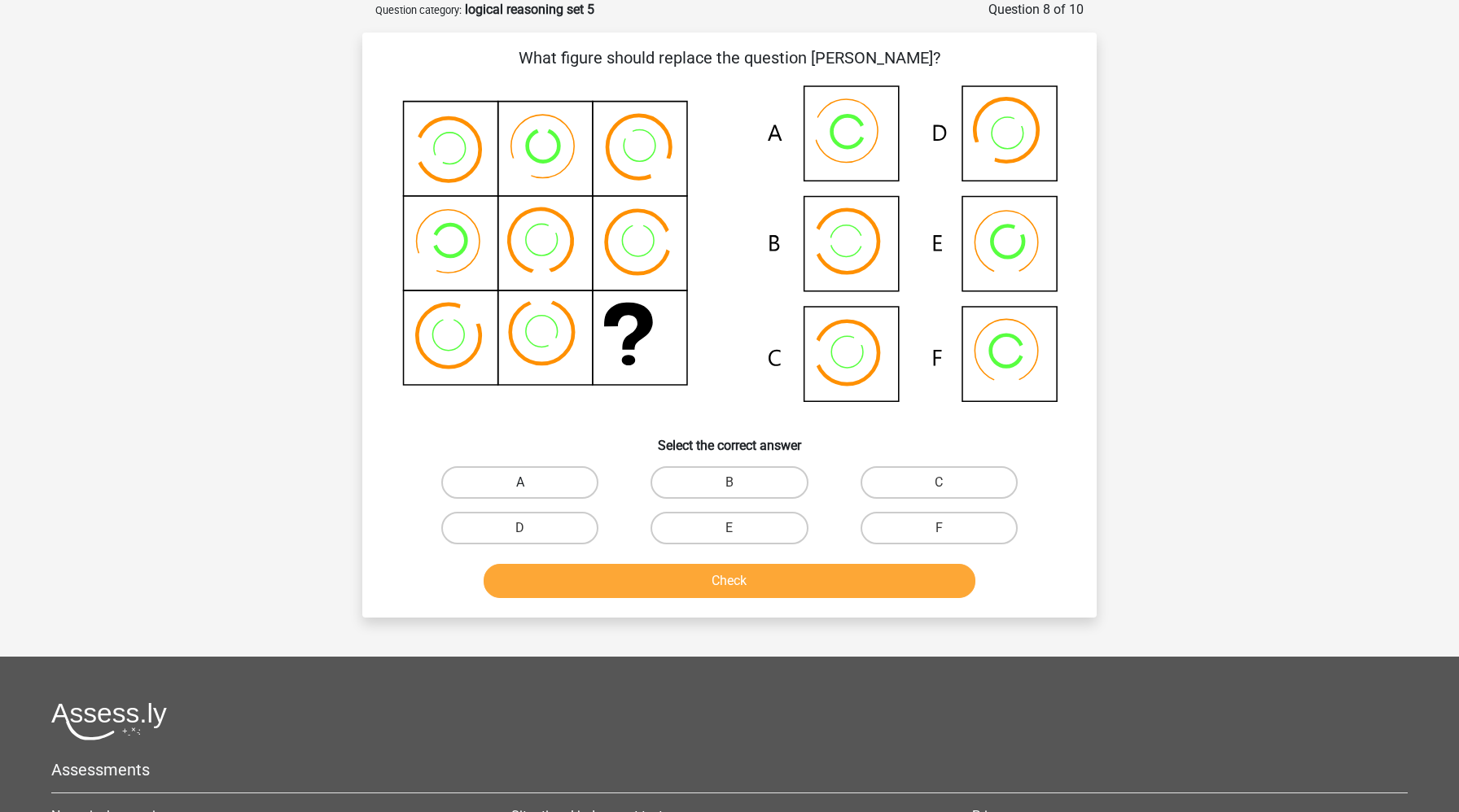
click at [554, 493] on label "A" at bounding box center [520, 483] width 157 height 33
click at [531, 493] on input "A" at bounding box center [526, 488] width 11 height 11
radio input "true"
click at [566, 580] on button "Check" at bounding box center [730, 581] width 493 height 34
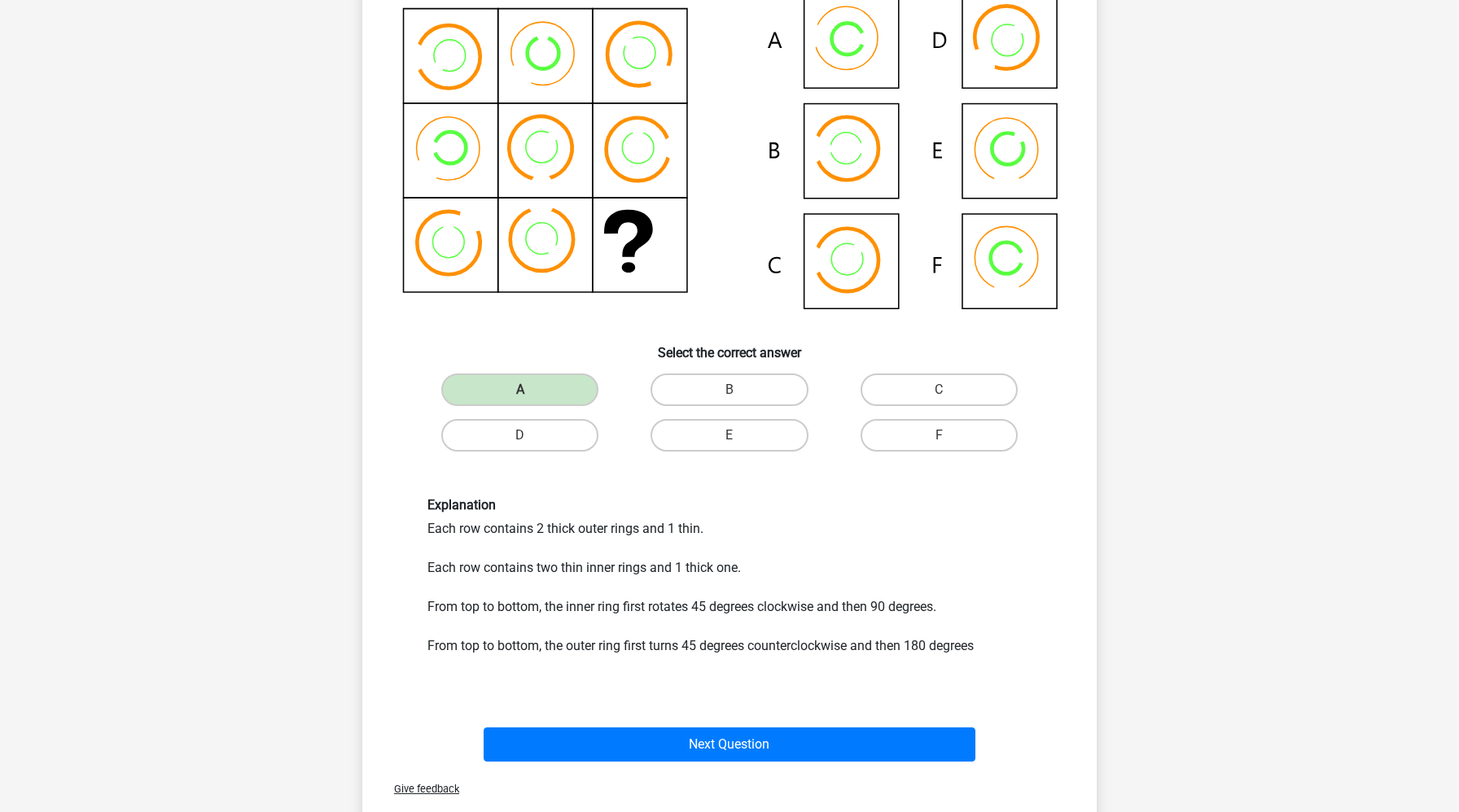
scroll to position [175, 0]
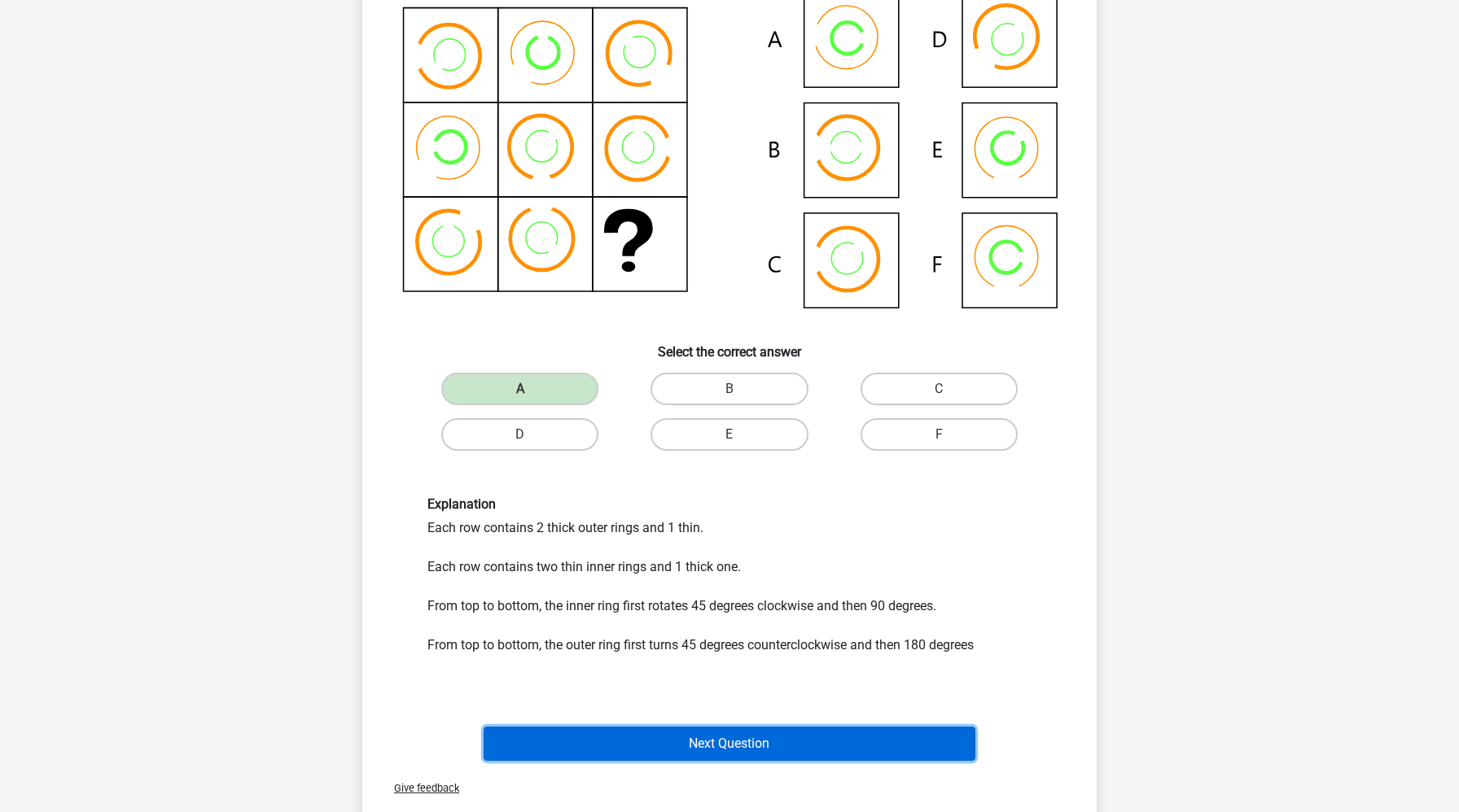
click at [599, 746] on button "Next Question" at bounding box center [730, 744] width 493 height 34
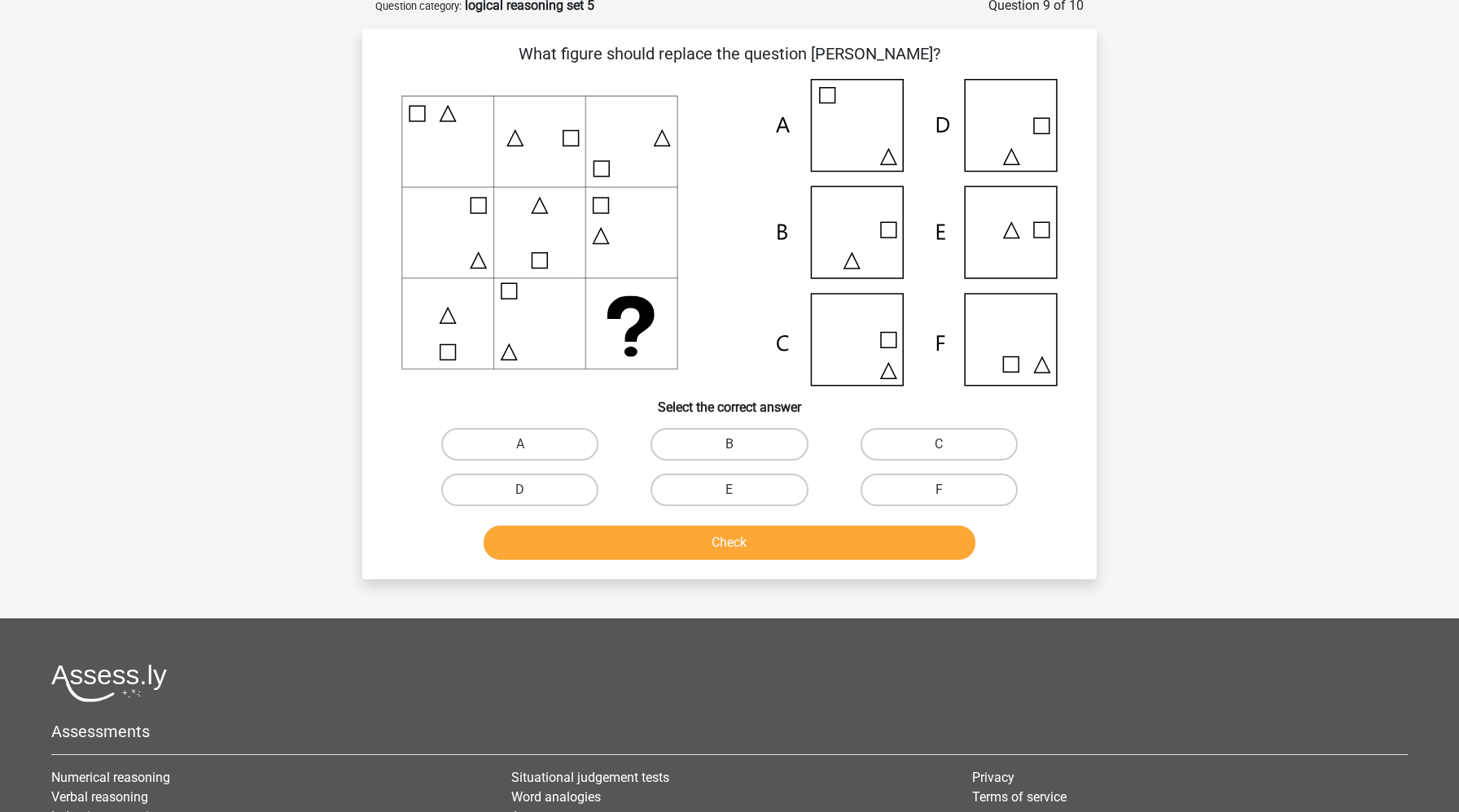
scroll to position [82, 0]
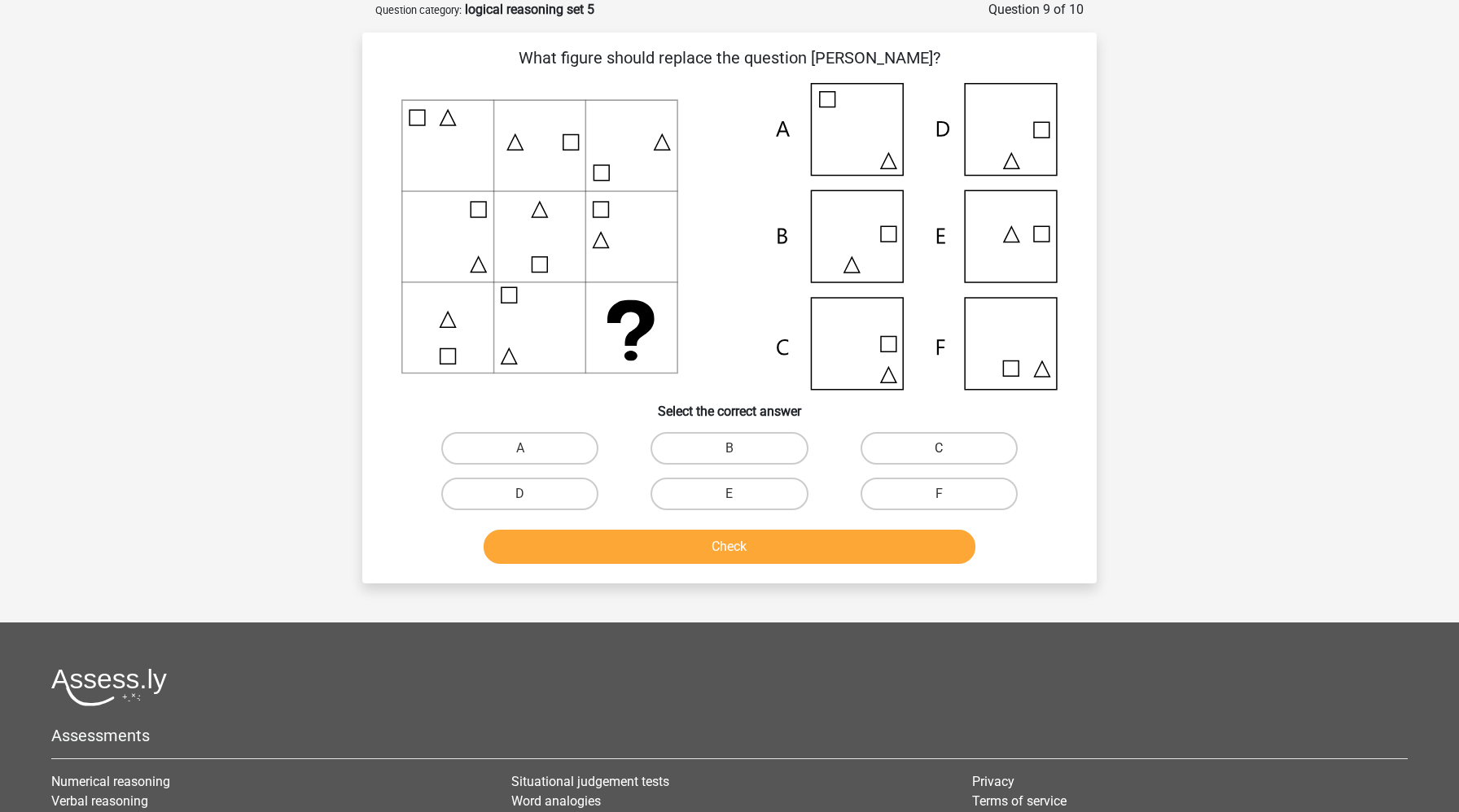
click at [934, 441] on label "C" at bounding box center [939, 448] width 157 height 33
click at [939, 448] on input "C" at bounding box center [944, 453] width 11 height 11
radio input "true"
click at [867, 567] on div "Check" at bounding box center [729, 551] width 629 height 41
click at [866, 547] on button "Check" at bounding box center [730, 547] width 493 height 34
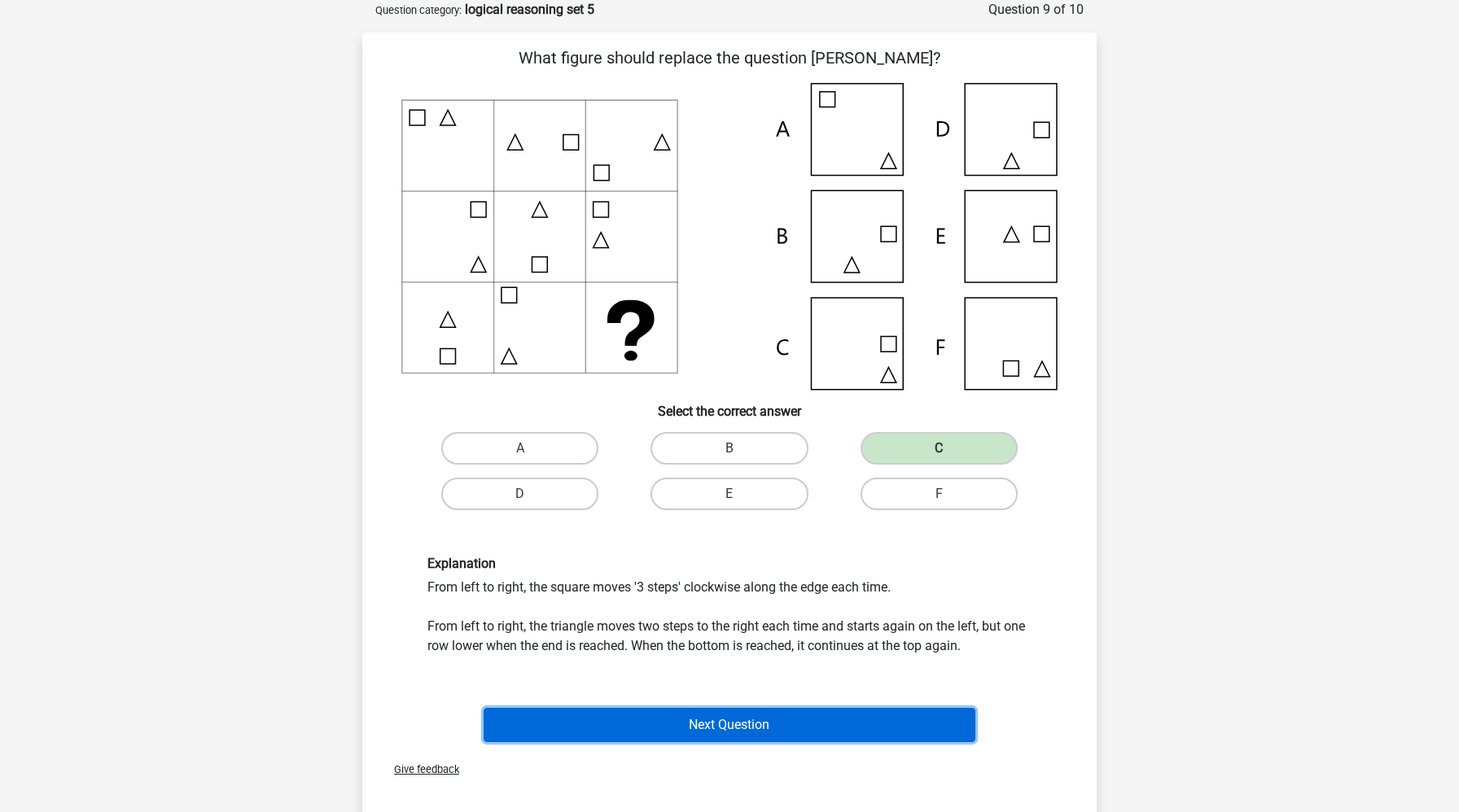
click at [571, 731] on button "Next Question" at bounding box center [730, 725] width 493 height 34
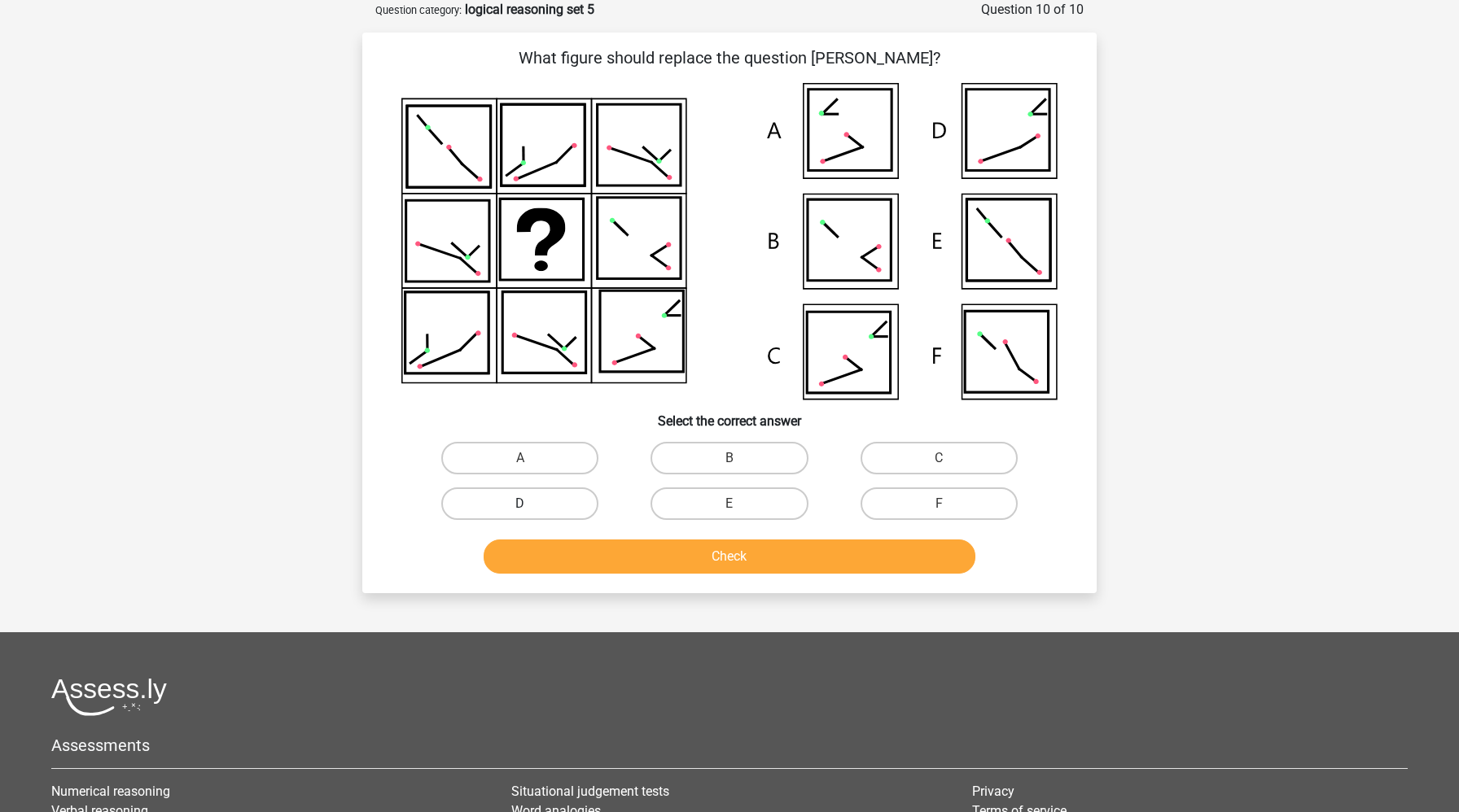
click at [584, 502] on label "D" at bounding box center [520, 504] width 157 height 33
click at [531, 504] on input "D" at bounding box center [526, 509] width 11 height 11
radio input "true"
click at [601, 547] on button "Check" at bounding box center [730, 556] width 493 height 34
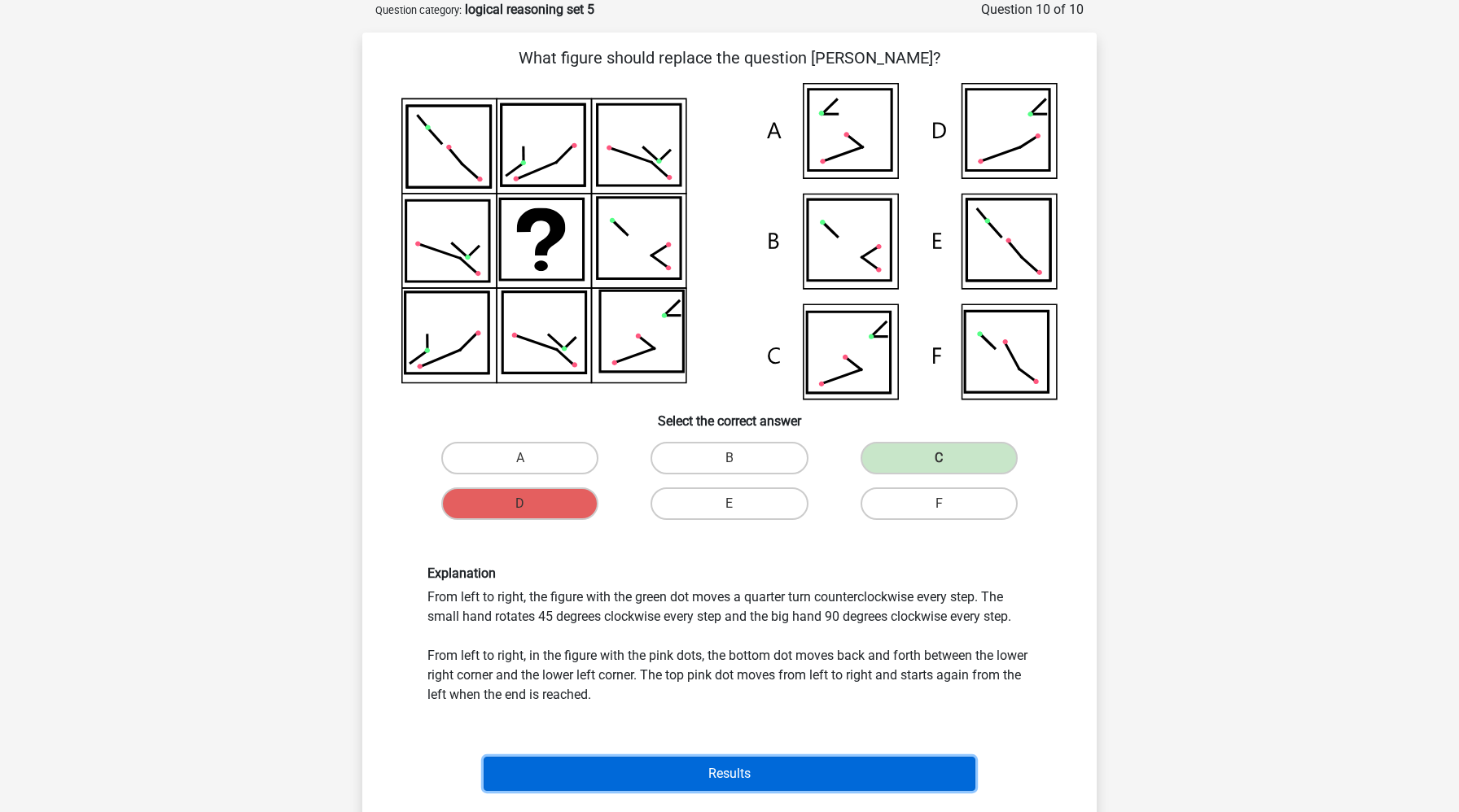
click at [633, 779] on button "Results" at bounding box center [730, 774] width 493 height 34
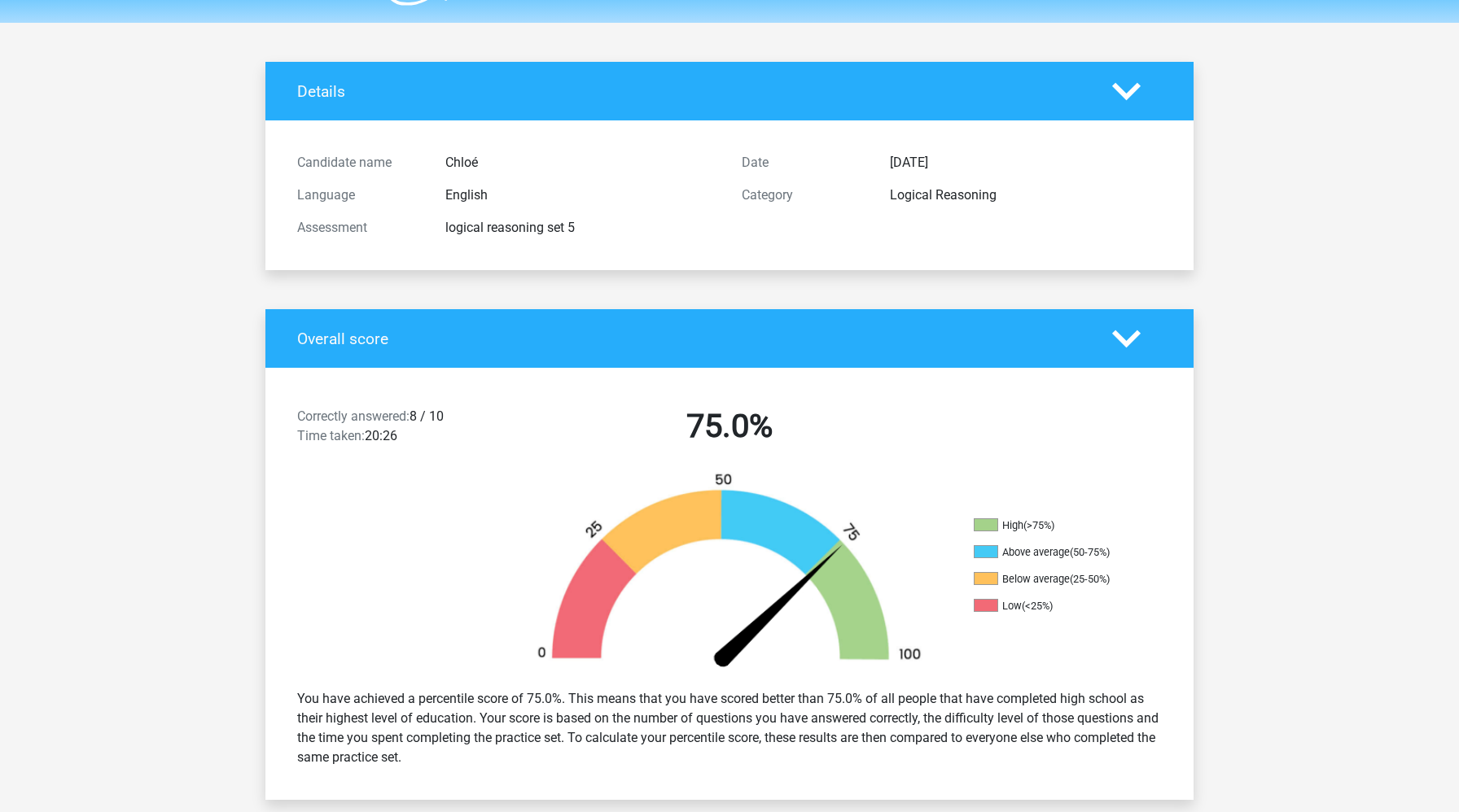
scroll to position [77, 0]
